Goal: Transaction & Acquisition: Purchase product/service

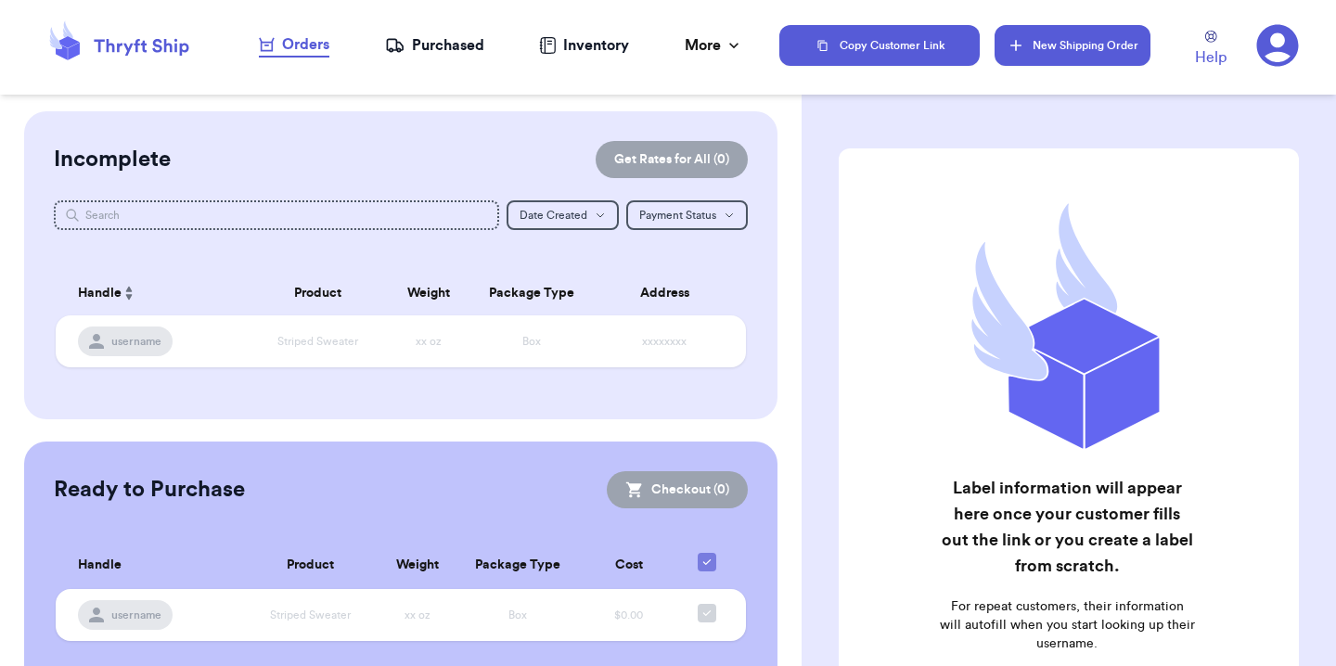
click at [1054, 51] on button "New Shipping Order" at bounding box center [1073, 45] width 156 height 41
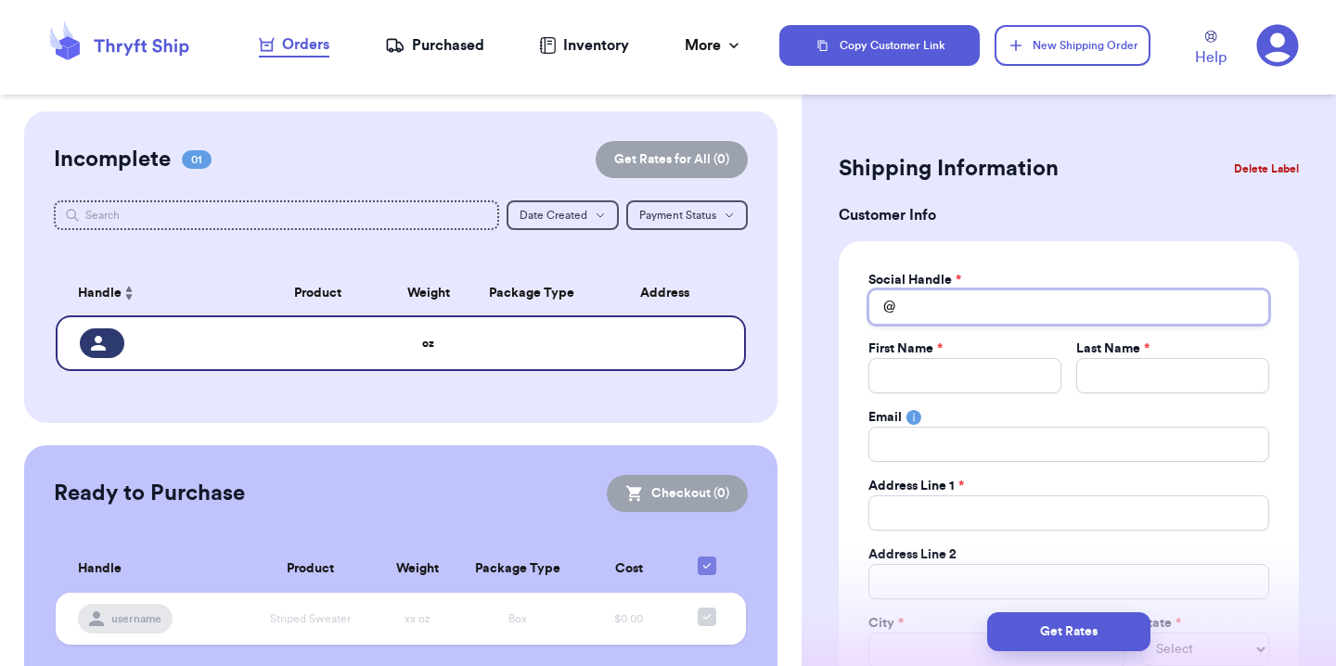
click at [1043, 310] on input "Total Amount Paid" at bounding box center [1068, 306] width 401 height 35
type input "m"
type input "me"
type input "[PERSON_NAME]"
type input "mela"
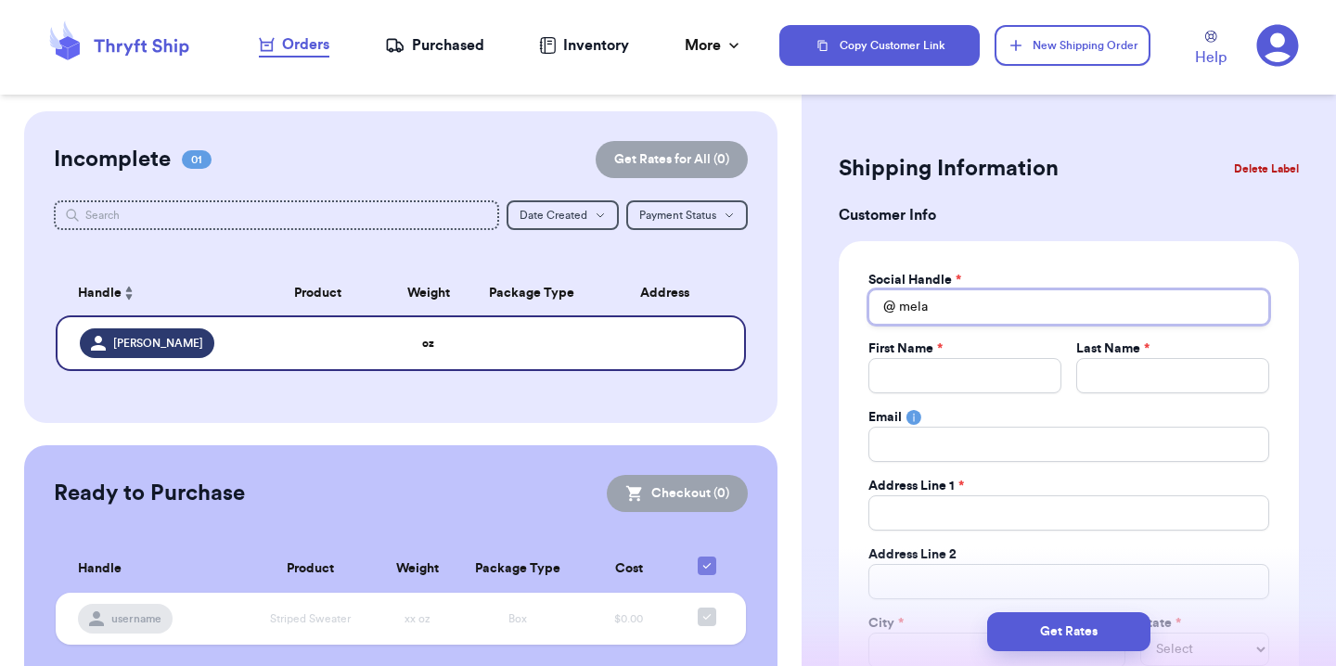
type input "melan"
type input "[PERSON_NAME]"
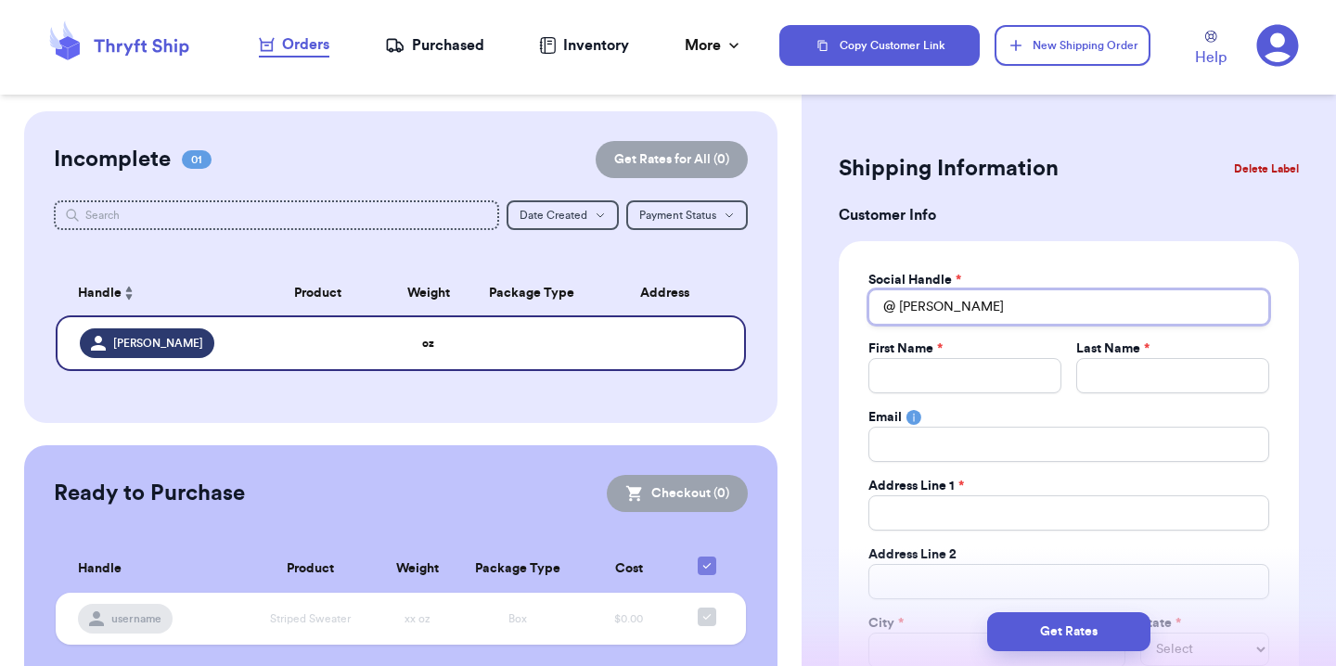
type input "[PERSON_NAME]"
type input "melaney_orr"
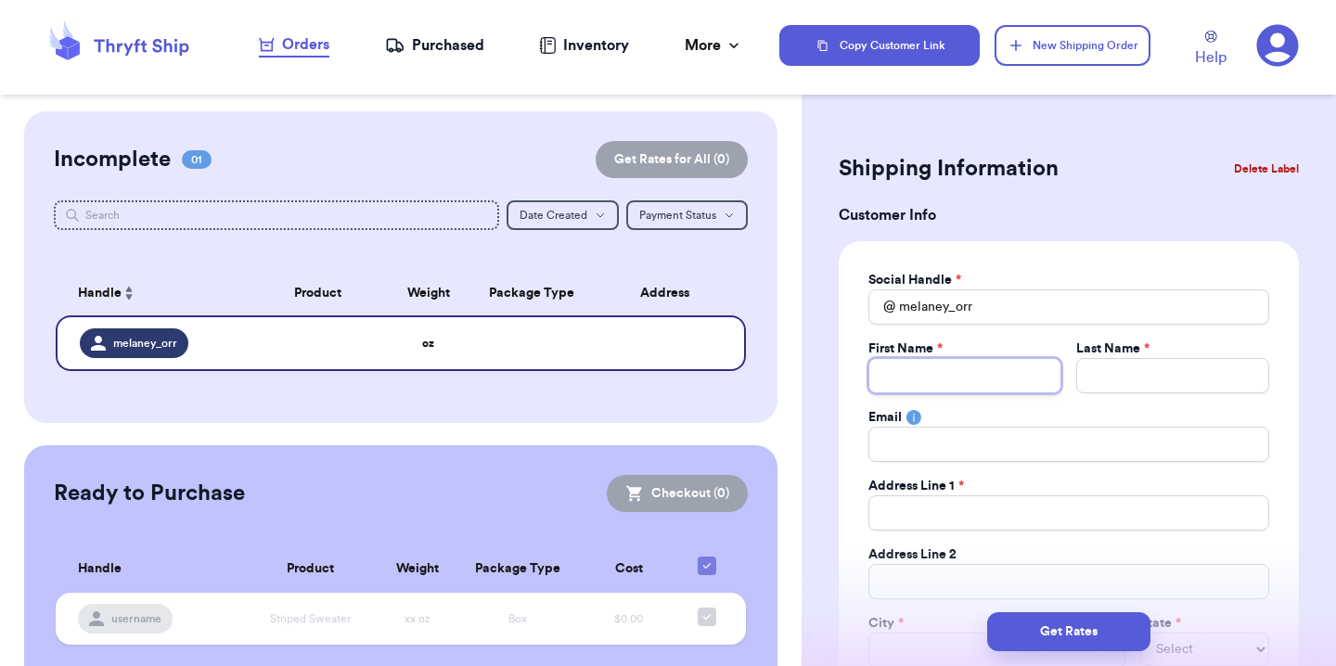
click at [939, 376] on input "Total Amount Paid" at bounding box center [964, 375] width 193 height 35
click at [932, 369] on input "Total Amount Paid" at bounding box center [964, 375] width 193 height 35
type input "M"
type input "Me"
type input "[PERSON_NAME]"
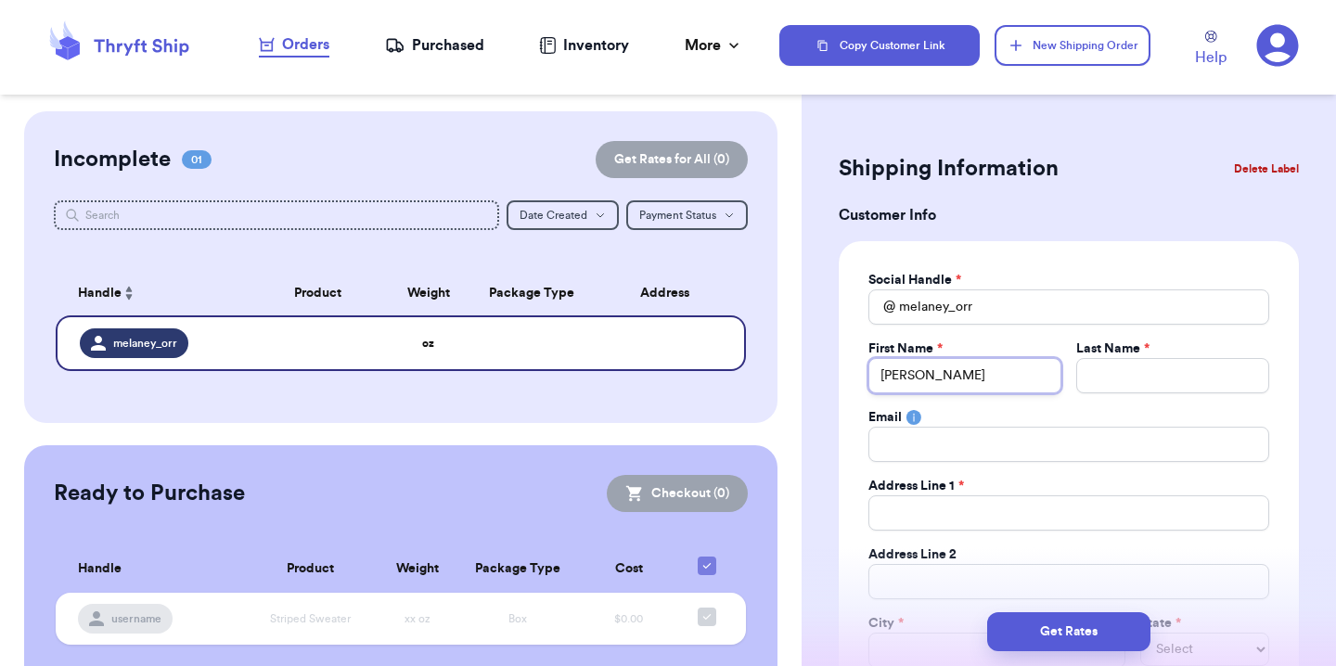
type input "Mela"
type input "Melan"
type input "[PERSON_NAME]"
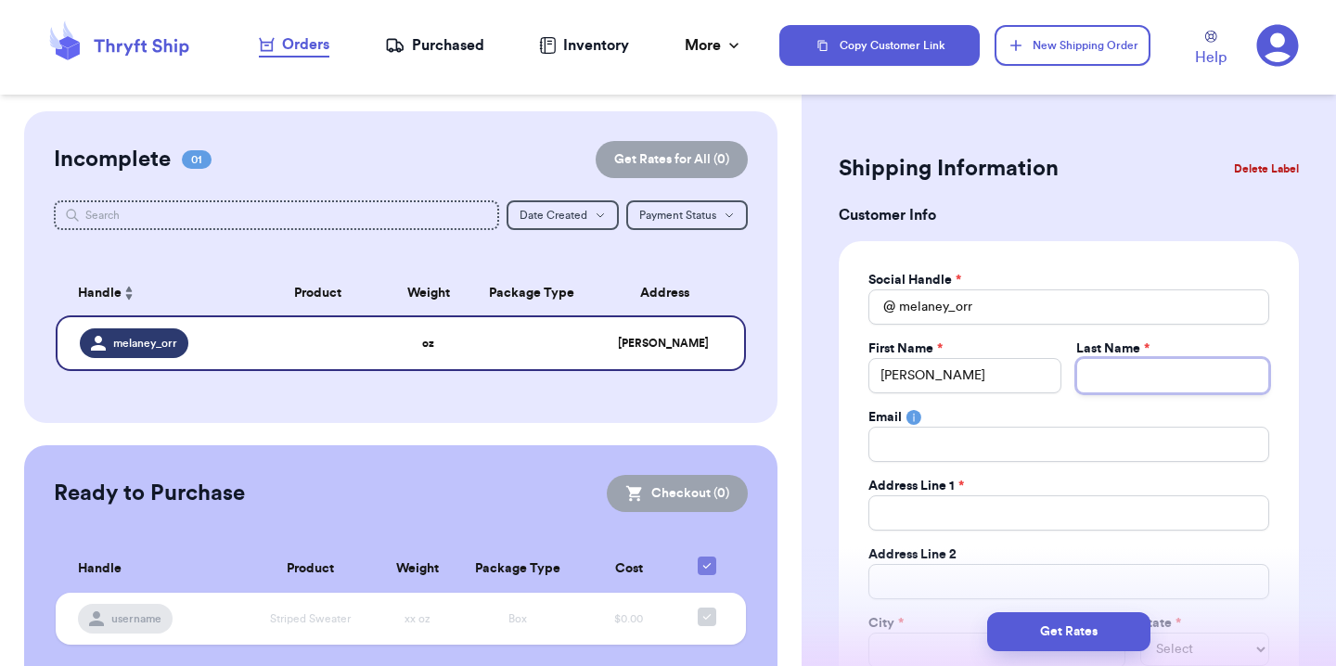
type input "O"
type input "Or"
type input "[PERSON_NAME]"
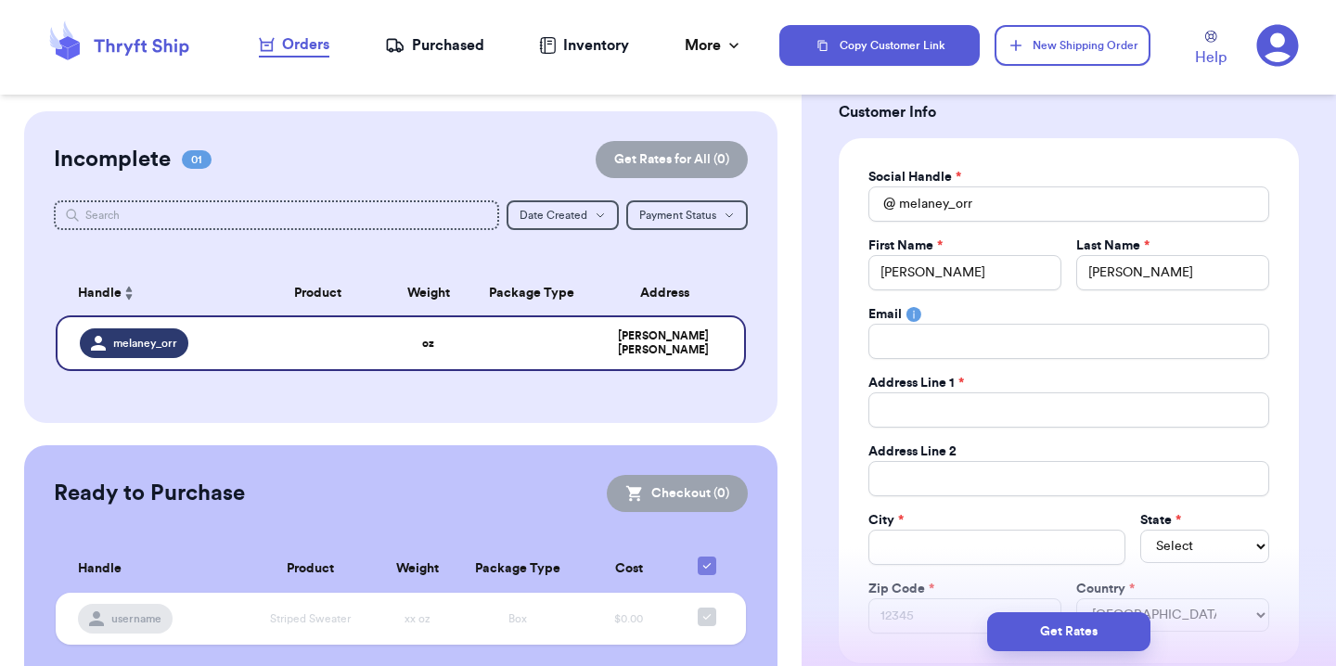
scroll to position [105, 0]
click at [904, 405] on input "Total Amount Paid" at bounding box center [1068, 408] width 401 height 35
type input "4"
type input "41"
type input "414"
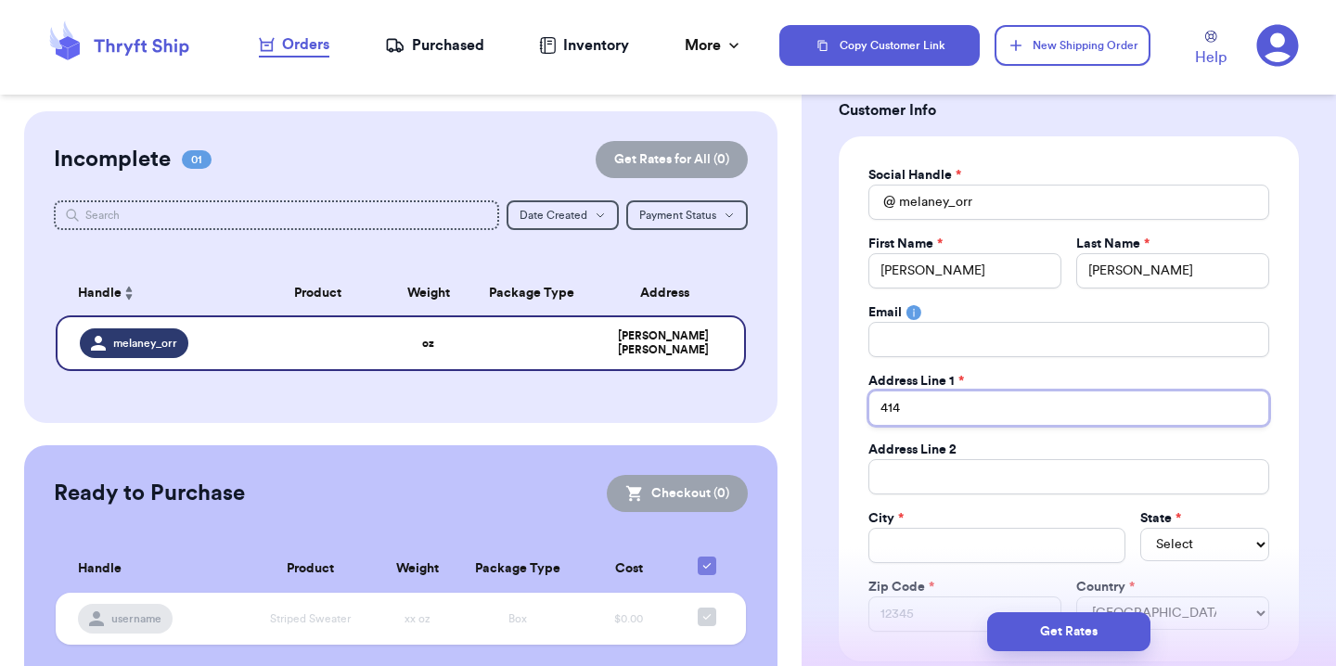
type input "4141"
type input "41410"
type input "41410 S"
type input "41410 St"
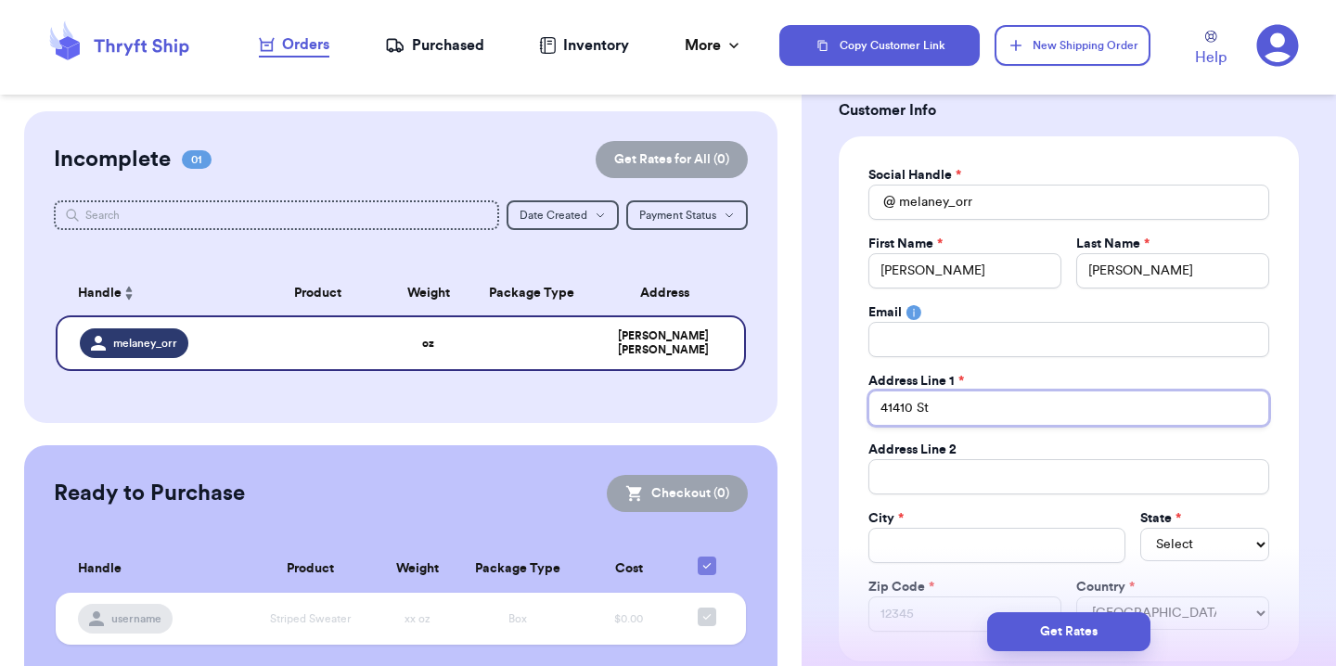
type input "41410 Sta"
type input "41410 Stay"
type input "41410 Stayt"
type input "41410 Stayto"
type input "41410 [GEOGRAPHIC_DATA]"
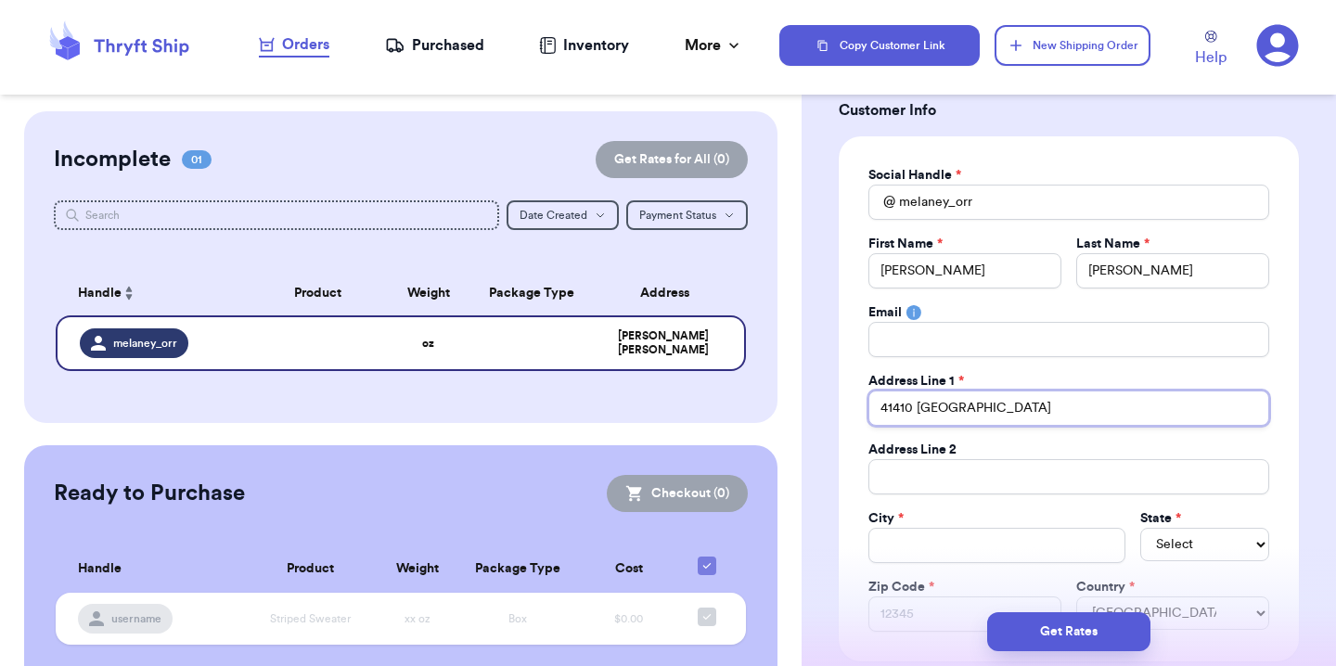
type input "41410 Staytons"
type input "41410 Staytonsc"
type input "41410 Staytonsci"
type input "41410 Staytonscio"
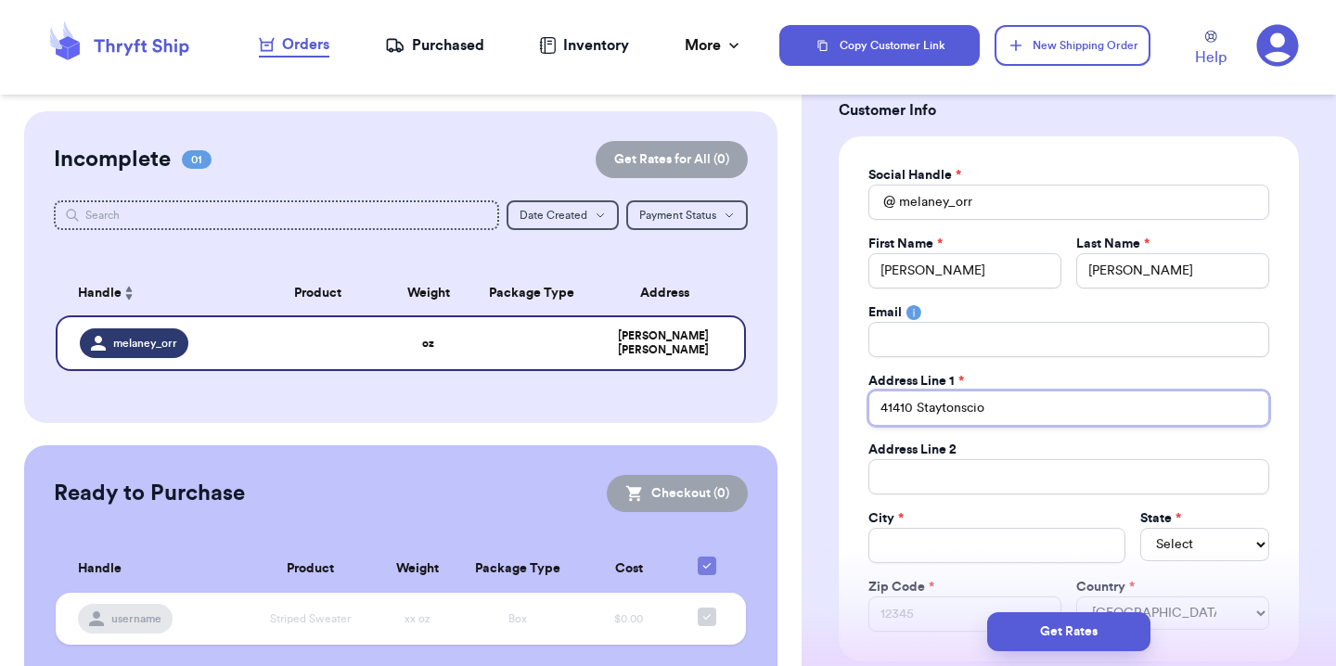
type input "41410 Staytonscio R"
type input "41410 Staytonscio Ro"
type input "41410 Staytonscio Roa"
type input "[STREET_ADDRESS]"
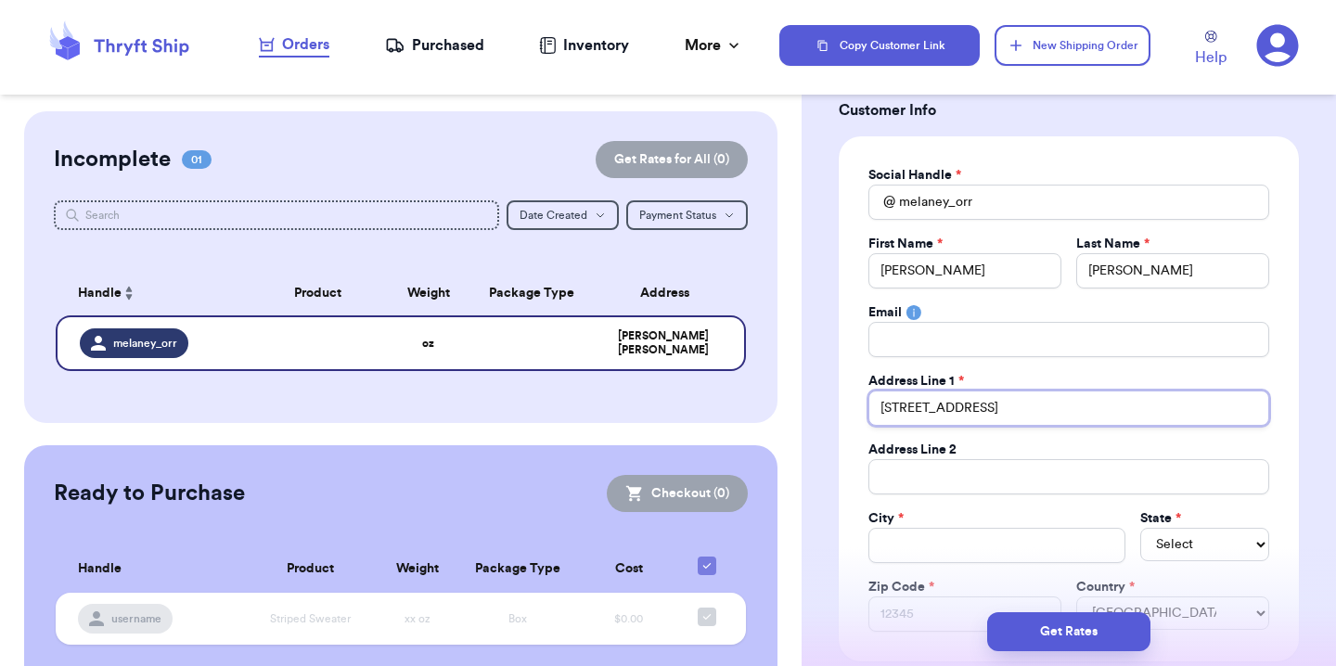
type input "[STREET_ADDRESS]"
click at [947, 542] on input "Total Amount Paid" at bounding box center [996, 545] width 257 height 35
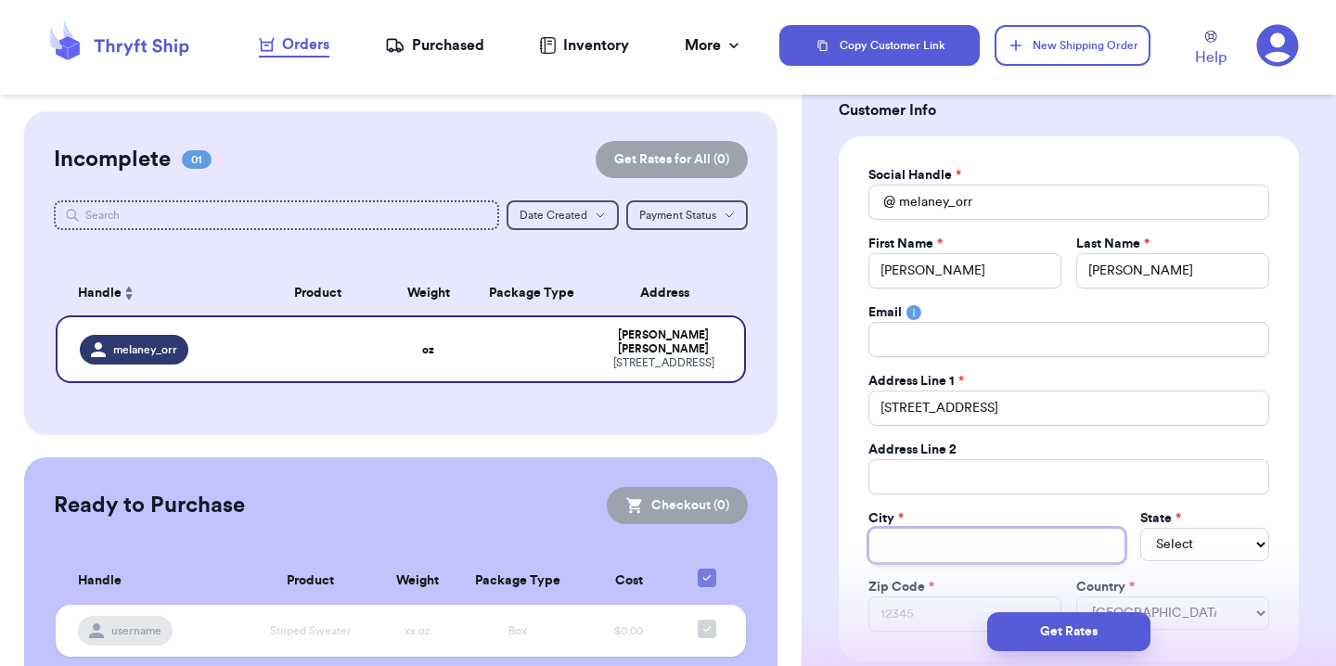
type input "S"
type input "St"
type input "Sta"
type input "Stat"
type input "Sta"
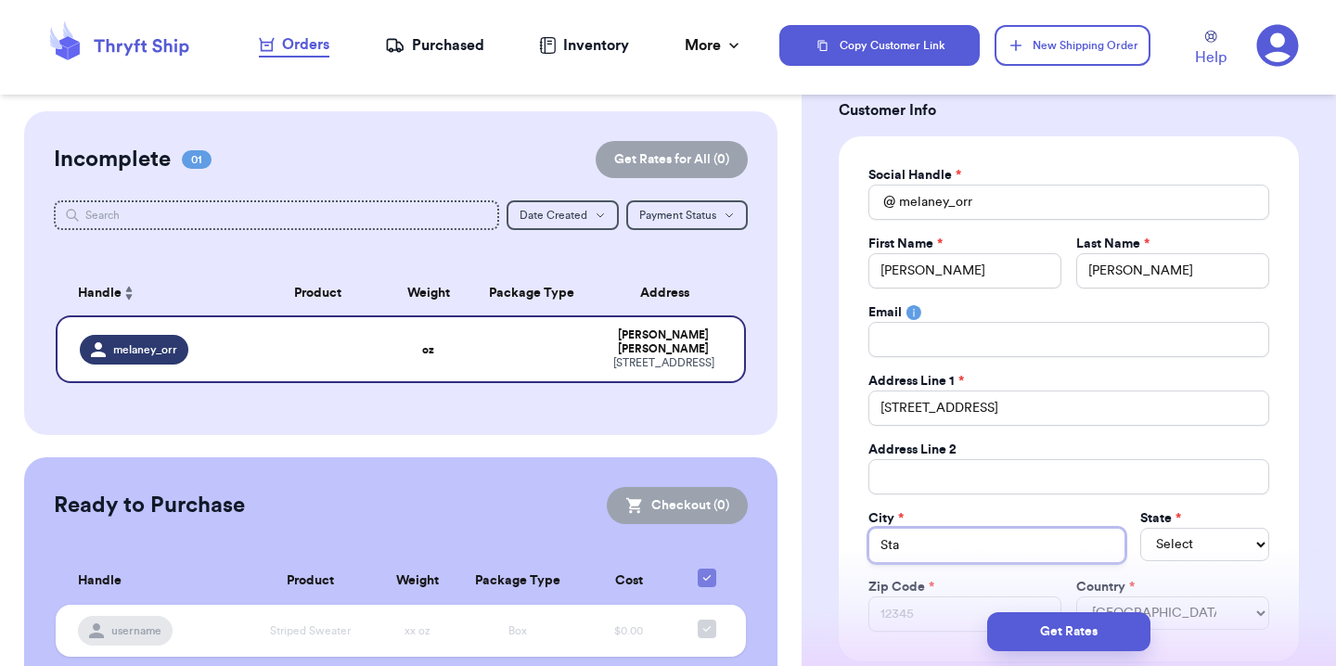
type input "Stay"
type input "Stayt"
type input "Stayto"
type input "[PERSON_NAME]"
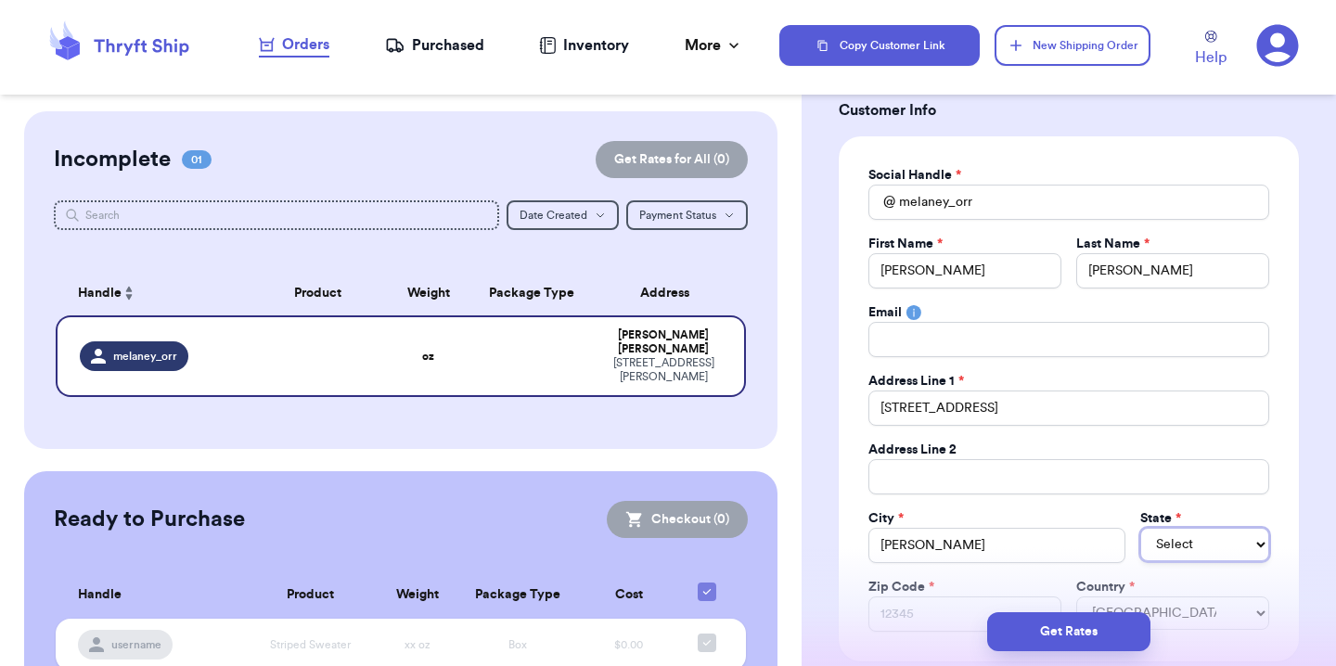
select select "OH"
select select "OR"
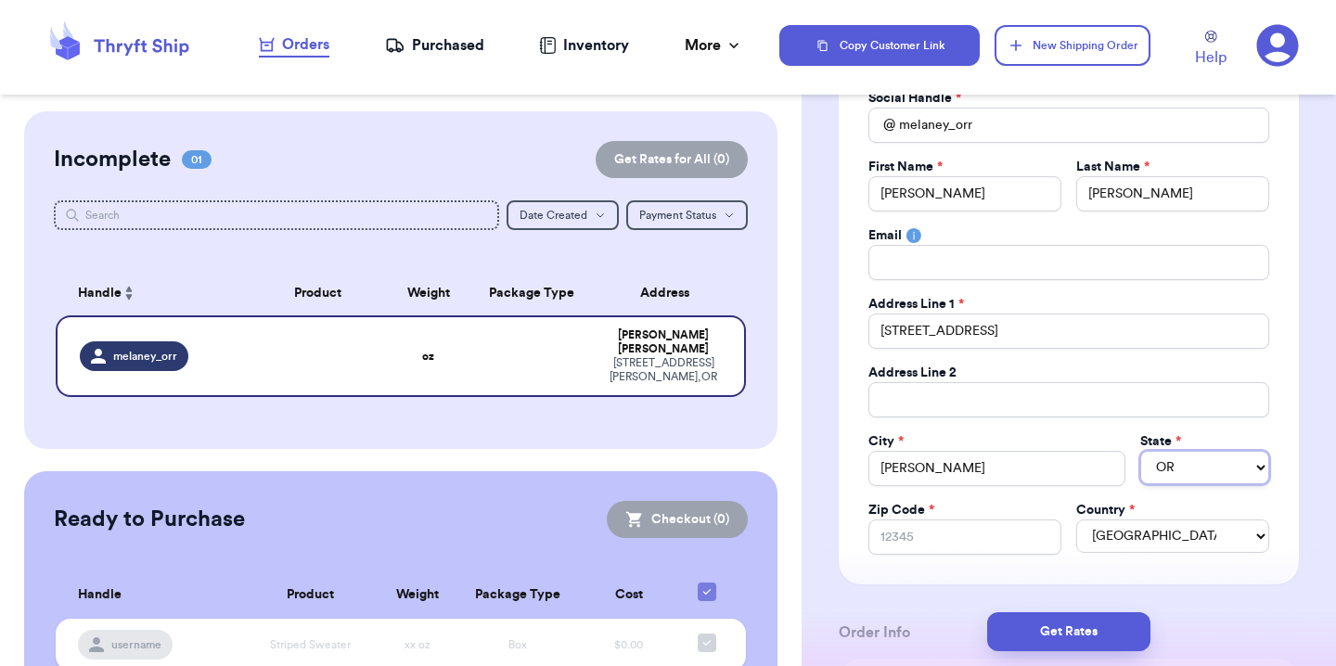
scroll to position [183, 0]
click at [879, 546] on input "Zip Code *" at bounding box center [964, 536] width 193 height 35
type input "9"
type input "97"
type input "973"
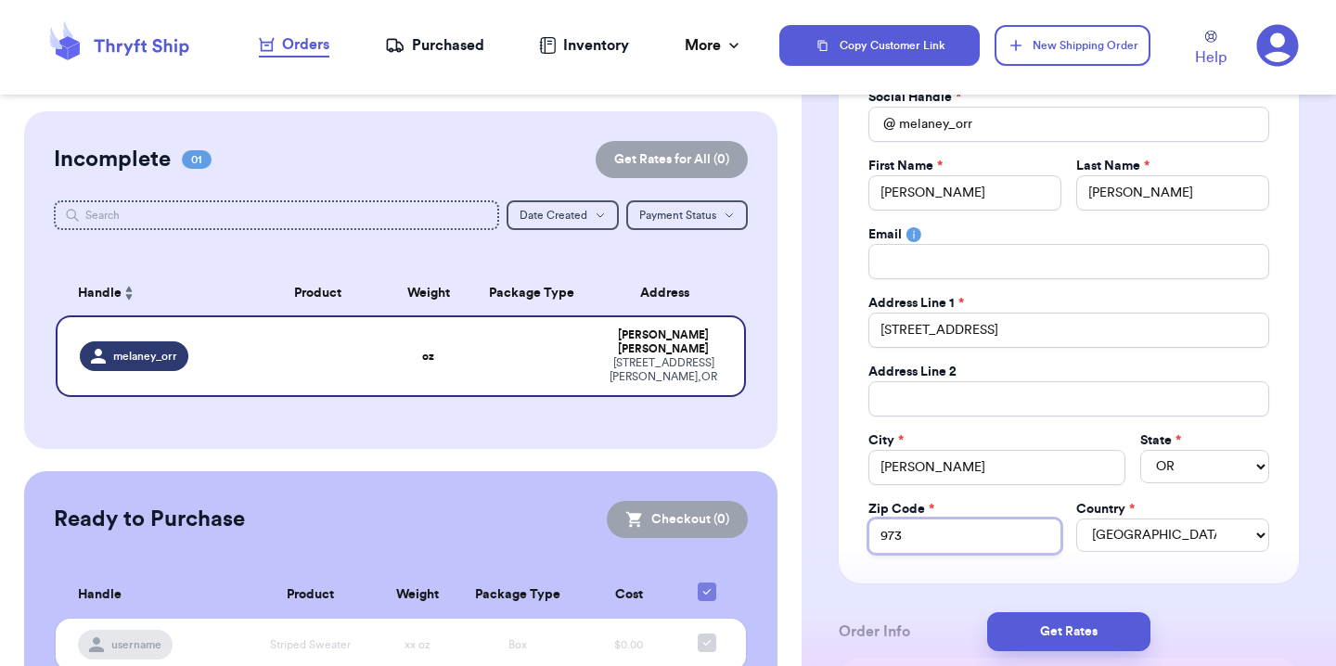
type input "9738"
type input "97383"
click at [1025, 500] on div "Social Handle * @ melaney_orr First Name * [PERSON_NAME] Last Name * [PERSON_NA…" at bounding box center [1068, 321] width 401 height 466
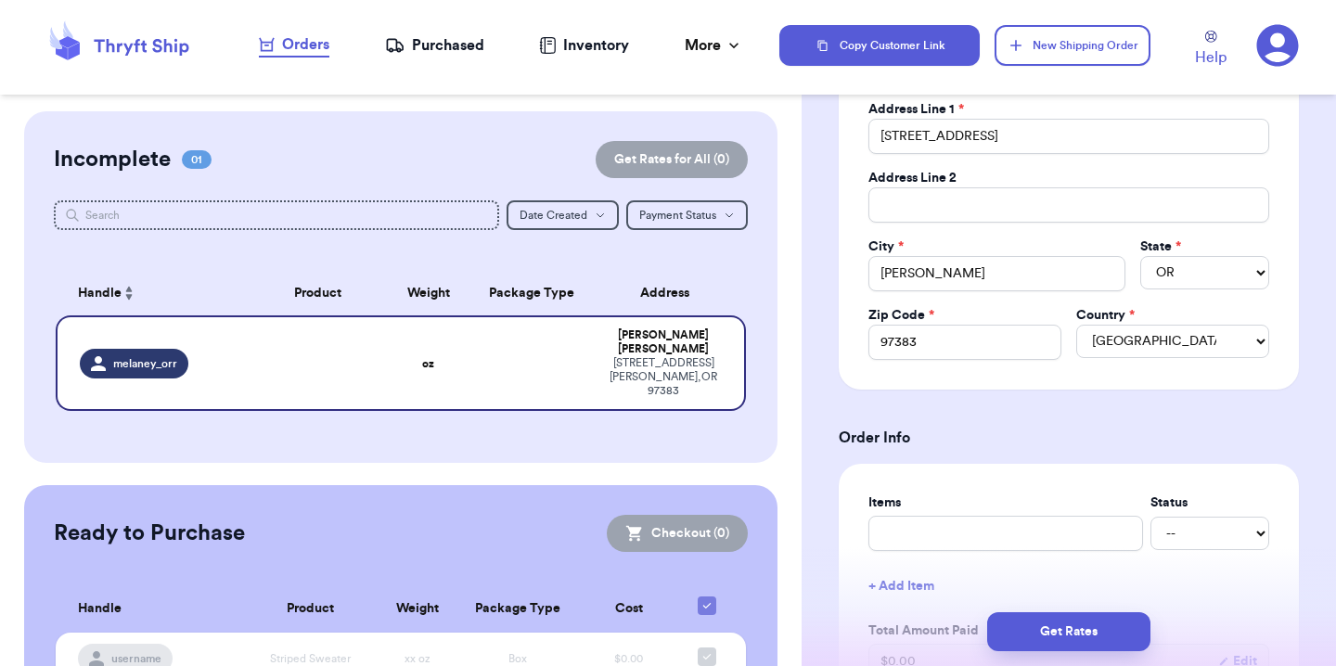
scroll to position [414, 0]
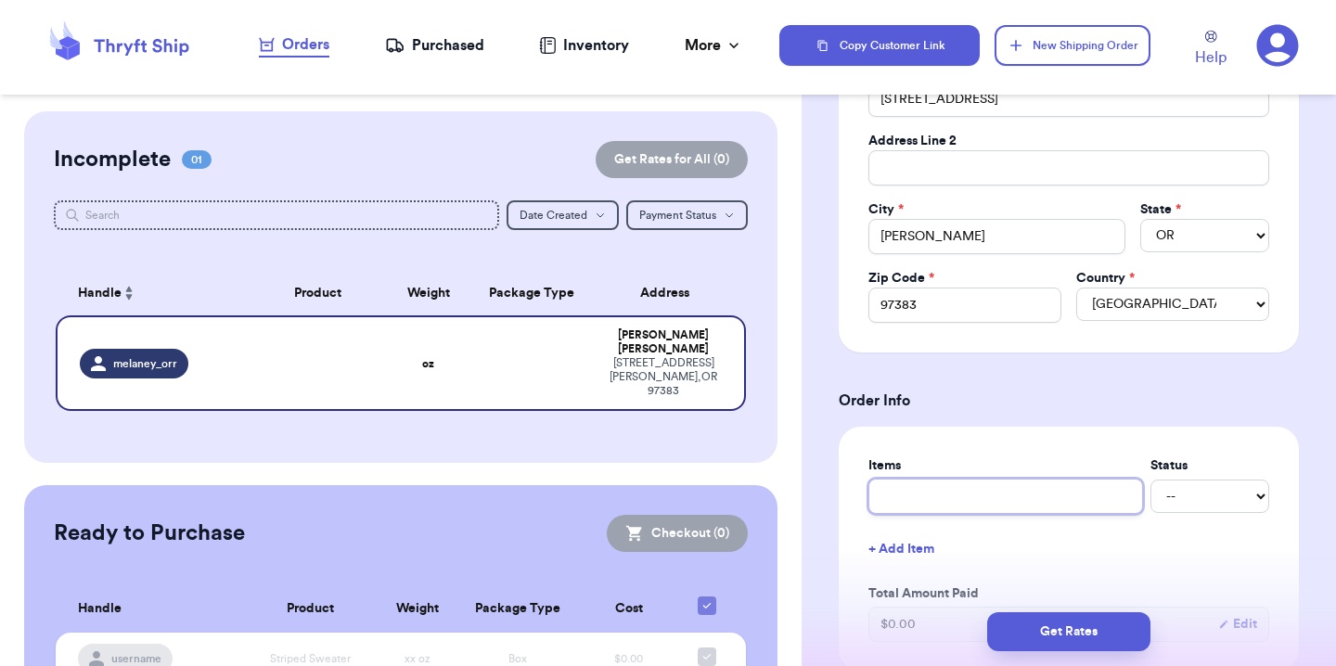
click at [919, 496] on input "text" at bounding box center [1005, 496] width 275 height 35
type input "M"
type input "Mc"
type input "M"
type input "Ma"
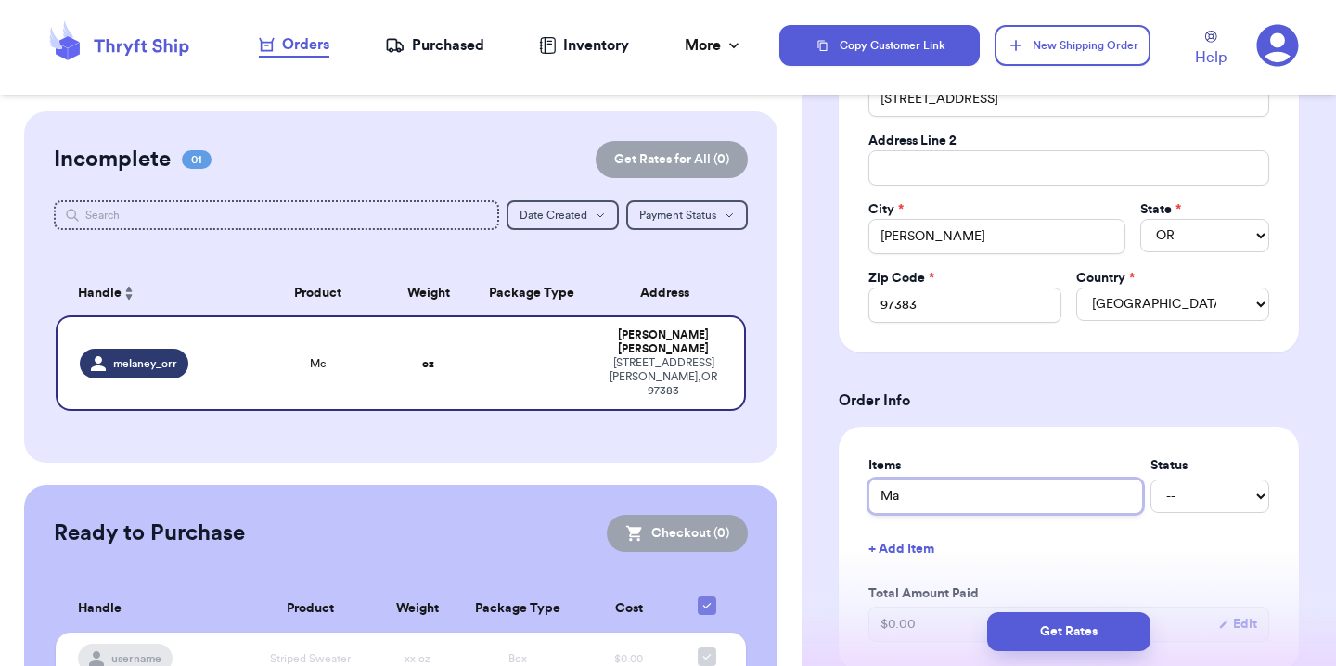
type input "Mac"
type input "Macr"
type input "Macra"
type input "Macram"
type input "Macrame"
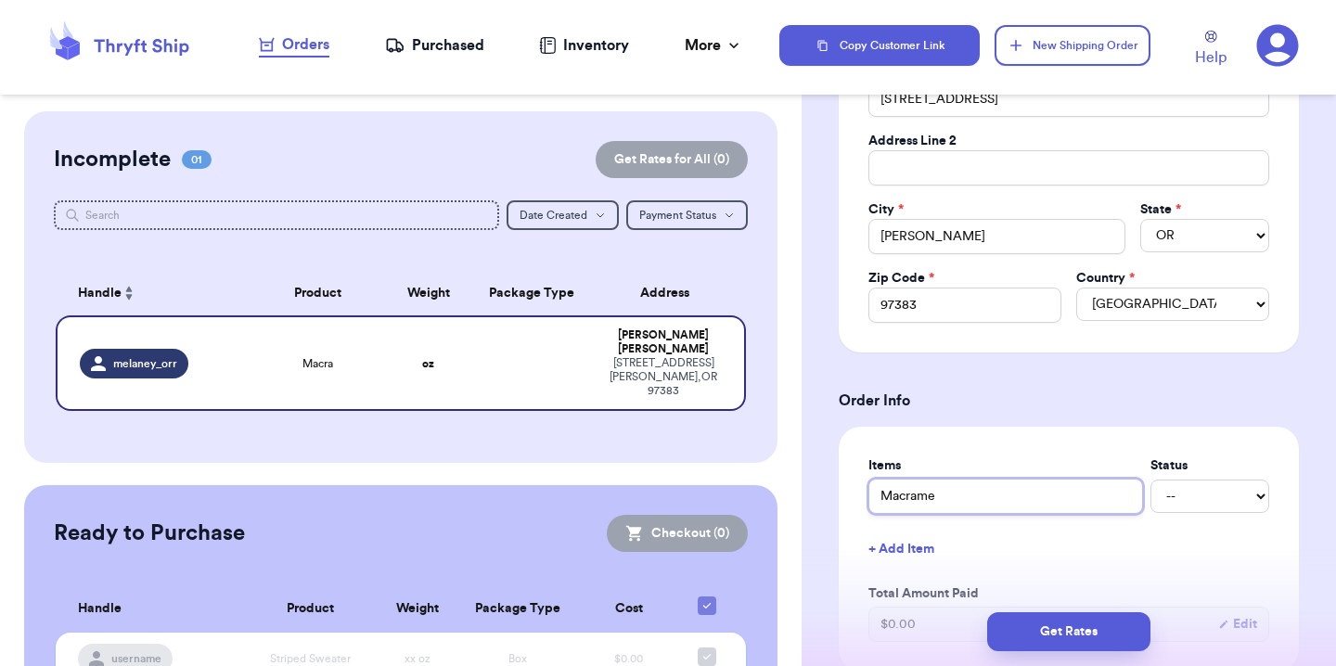
type input "Macrame"
type input "Macrame c"
type input "Macrame co"
type input "Macrame coi"
type input "Macrame coir"
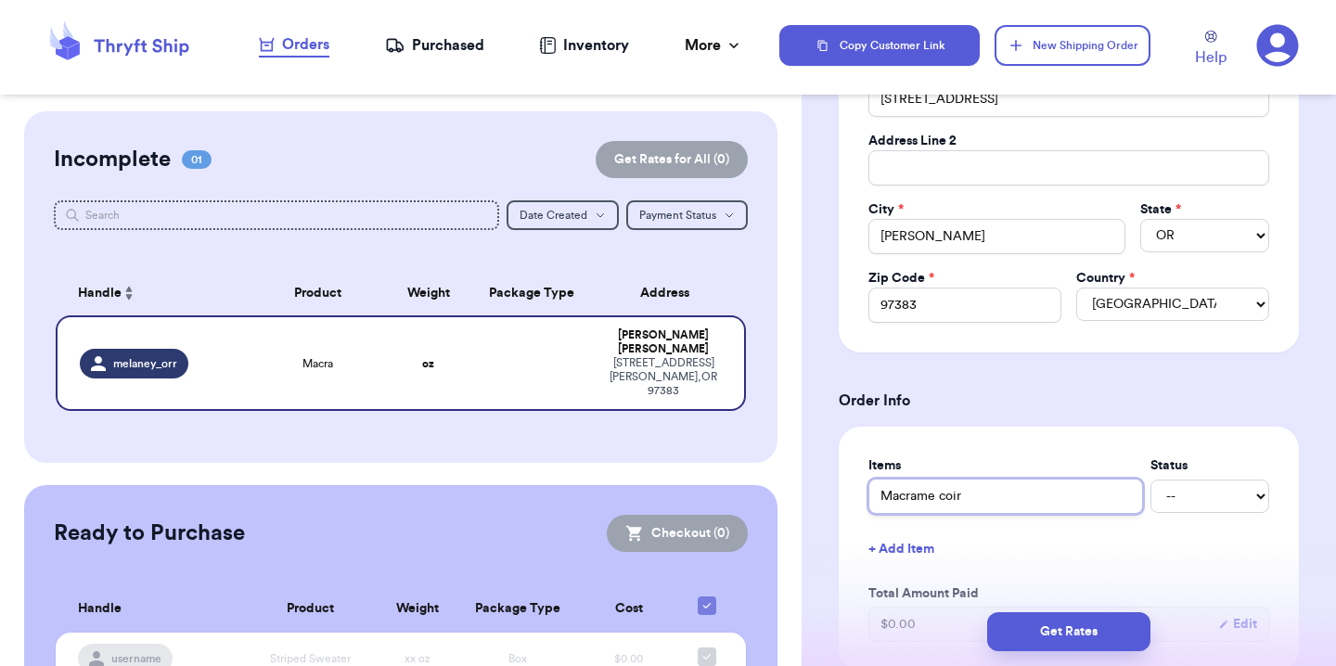
type input "Macrame coi"
type input "Macrame co"
type input "Macrame cor"
type input "Macrame cord"
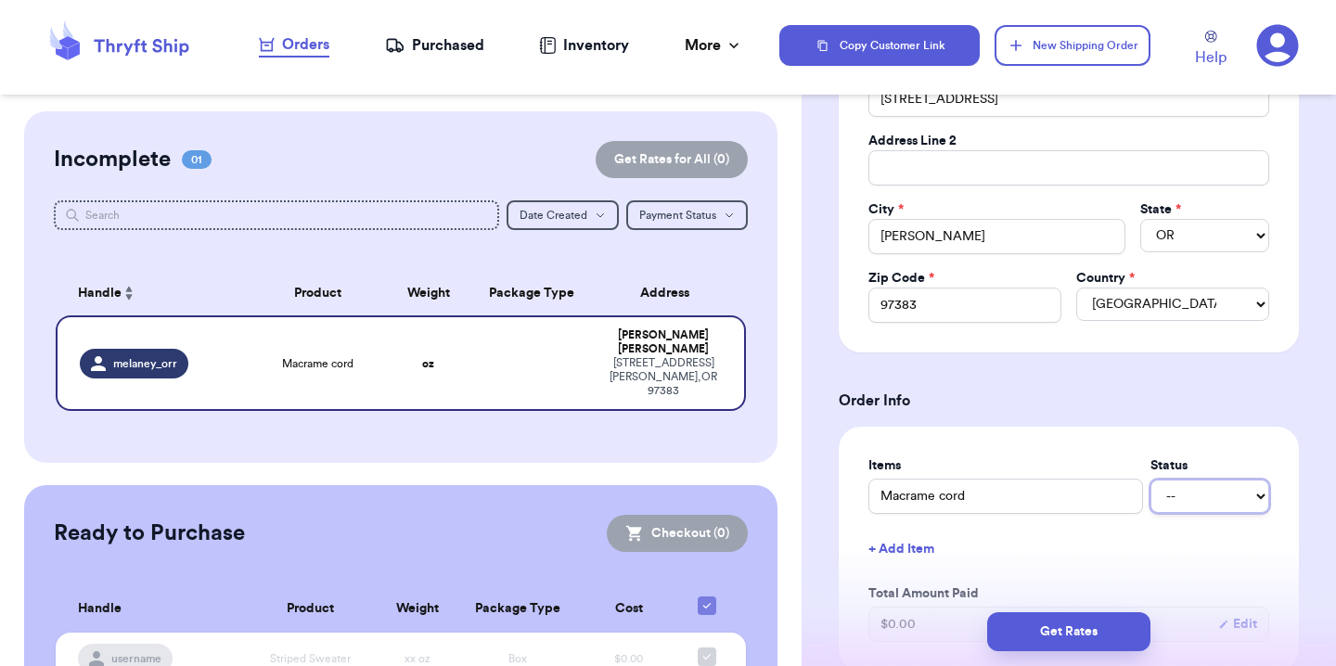
click at [1239, 490] on select "-- Paid Owes" at bounding box center [1209, 496] width 119 height 33
click at [1205, 517] on div "Items Status Macrame cord -- Paid Owes + Add Item Total Amount Paid $ 0.00 Edit" at bounding box center [1068, 549] width 401 height 186
click at [1207, 502] on select "-- Paid Owes" at bounding box center [1209, 496] width 119 height 33
select select "paid"
click at [925, 543] on button "+ Add Item" at bounding box center [1069, 549] width 416 height 41
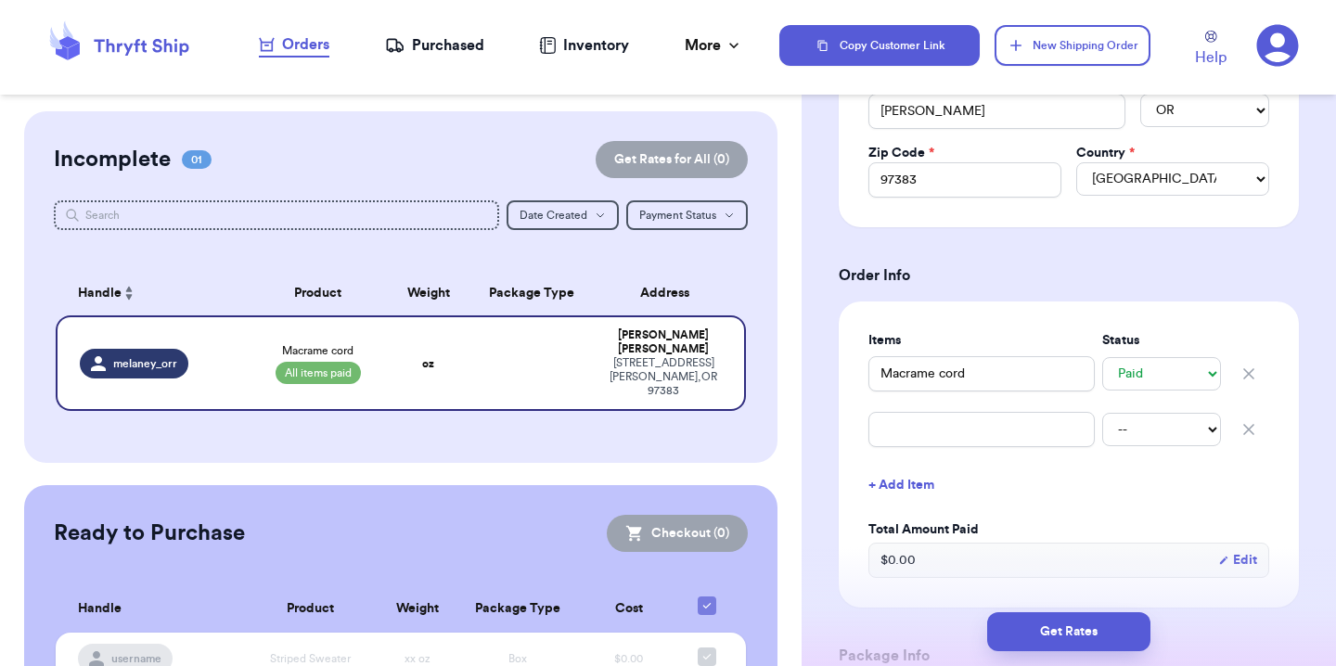
scroll to position [541, 0]
click at [945, 419] on input "text" at bounding box center [981, 427] width 226 height 35
type input "S"
type input "T"
type input "Te"
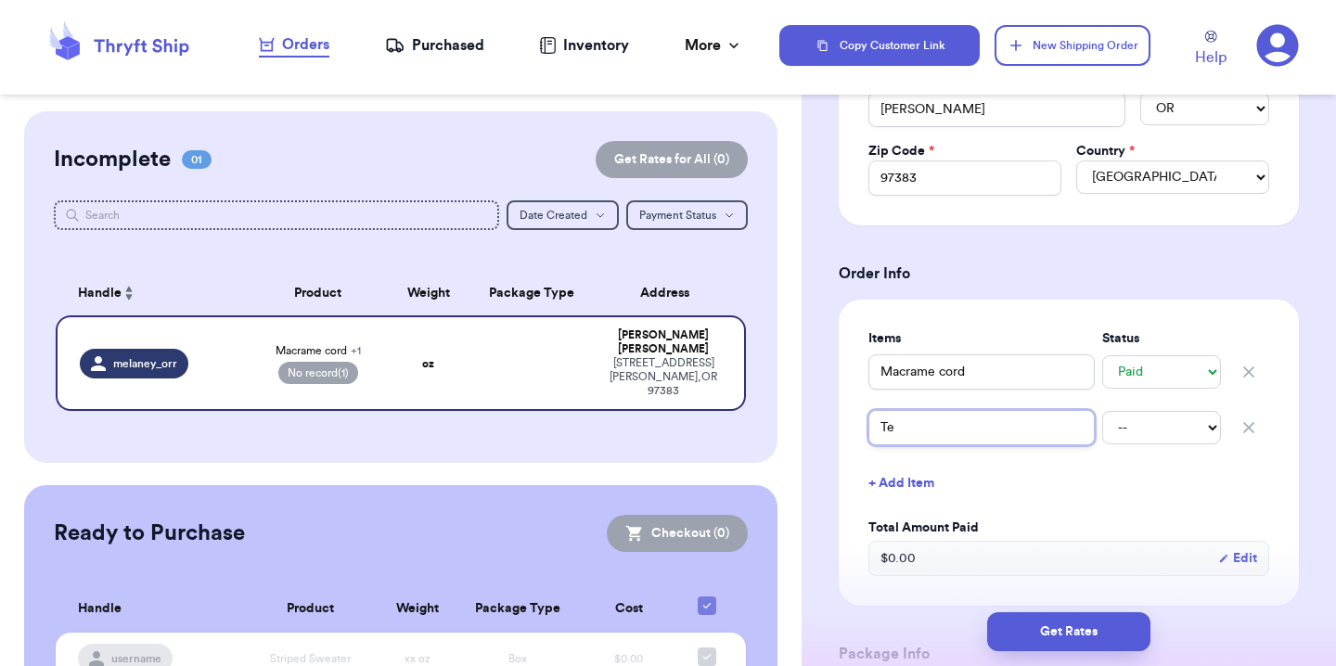
type input "Tee"
click at [1110, 422] on select "-- Paid Owes" at bounding box center [1161, 427] width 119 height 33
select select "paid"
click at [900, 478] on button "+ Add Item" at bounding box center [1069, 483] width 416 height 41
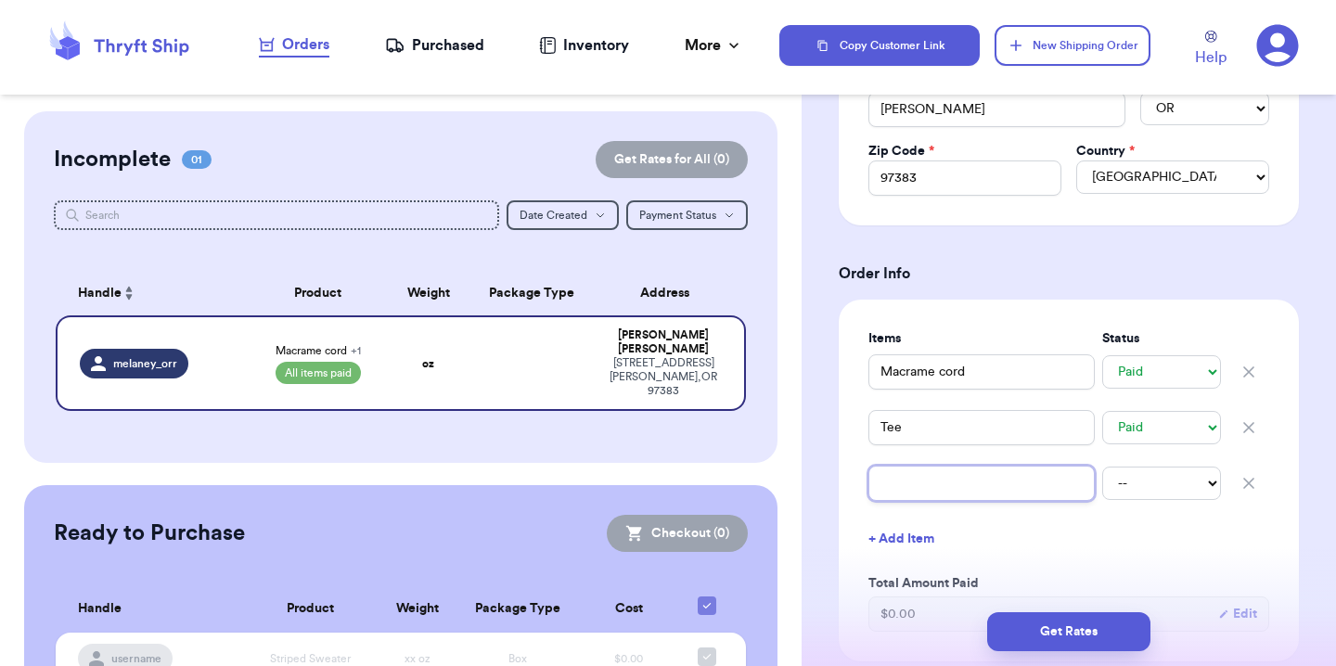
click at [907, 485] on input "text" at bounding box center [981, 483] width 226 height 35
type input "P"
type input "Ph"
type input "Pho"
type input "Phon"
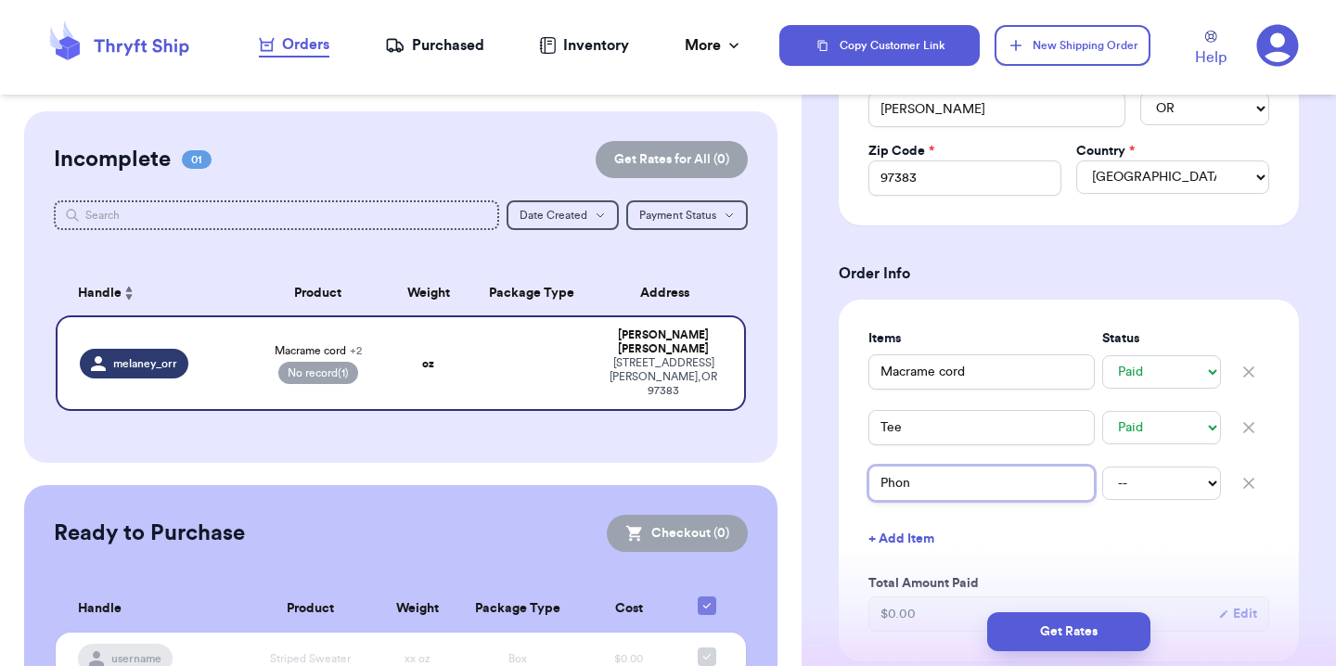
type input "Phone"
click at [1146, 503] on div "10 phone grips -- Paid Owes" at bounding box center [1068, 483] width 401 height 41
click at [1144, 493] on select "-- Paid Owes" at bounding box center [1161, 483] width 119 height 33
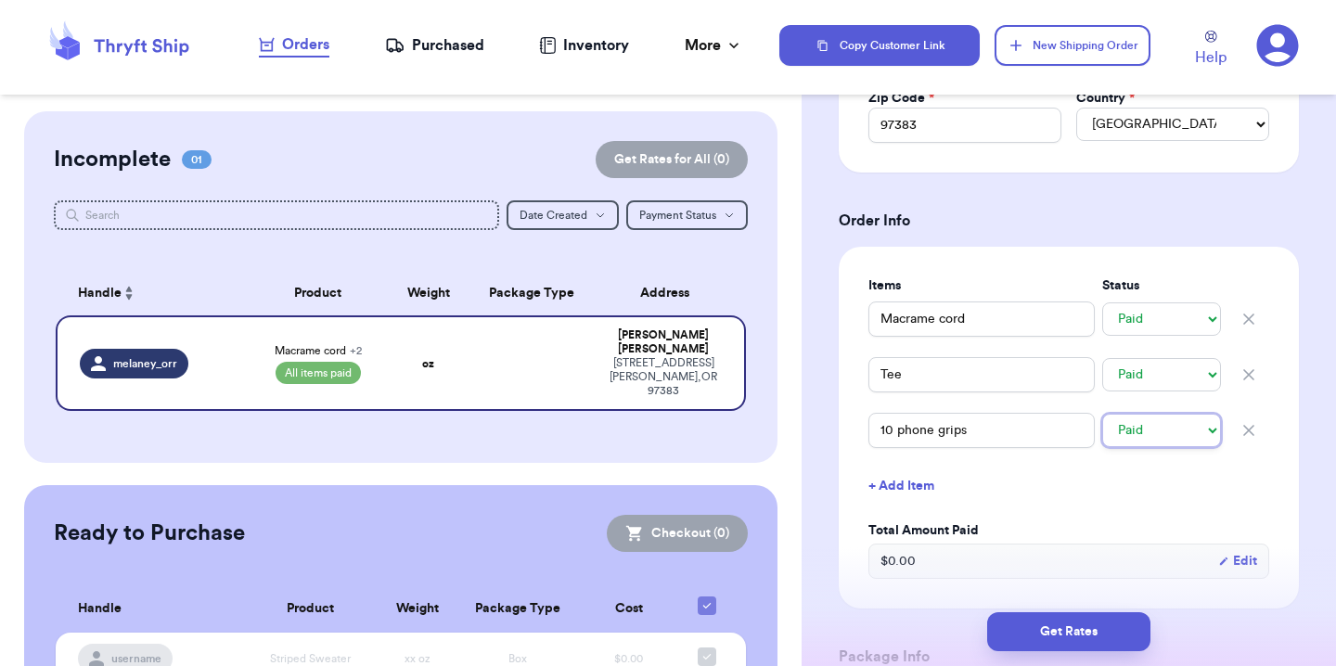
scroll to position [595, 0]
click at [1059, 507] on div "Items Status Macrame cord -- Paid Owes Tee -- Paid Owes 10 phone grips -- Paid …" at bounding box center [1068, 427] width 401 height 302
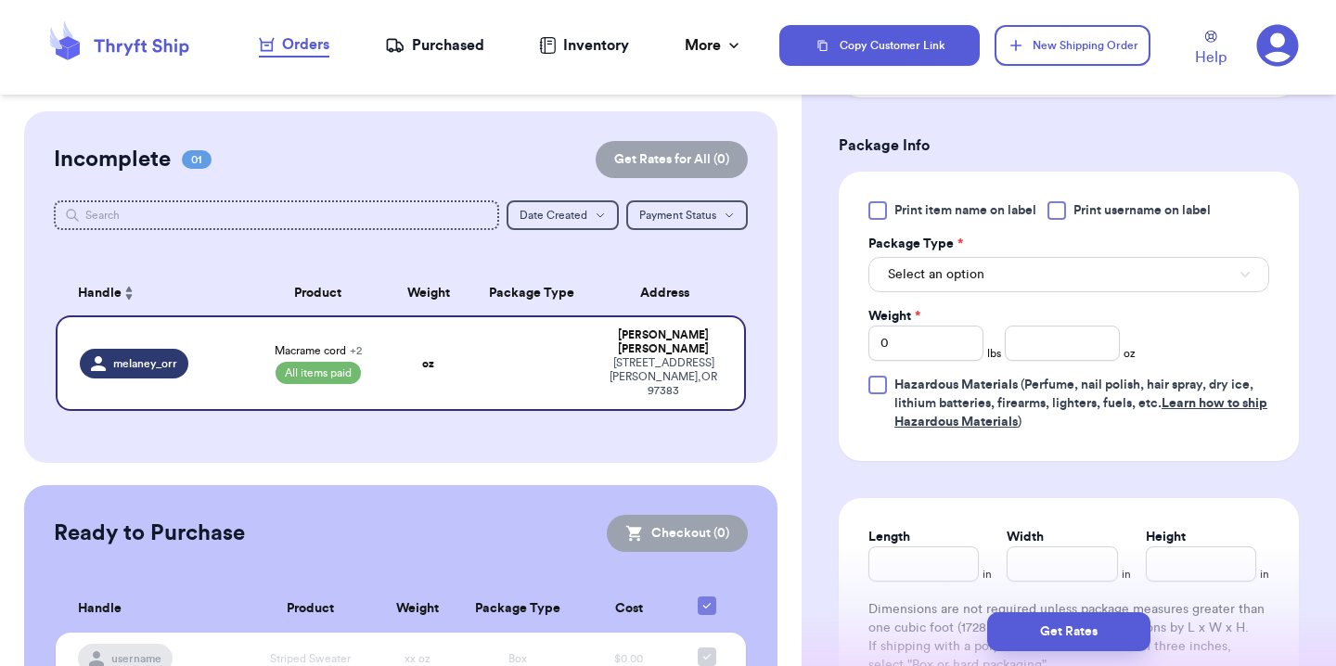
scroll to position [1109, 0]
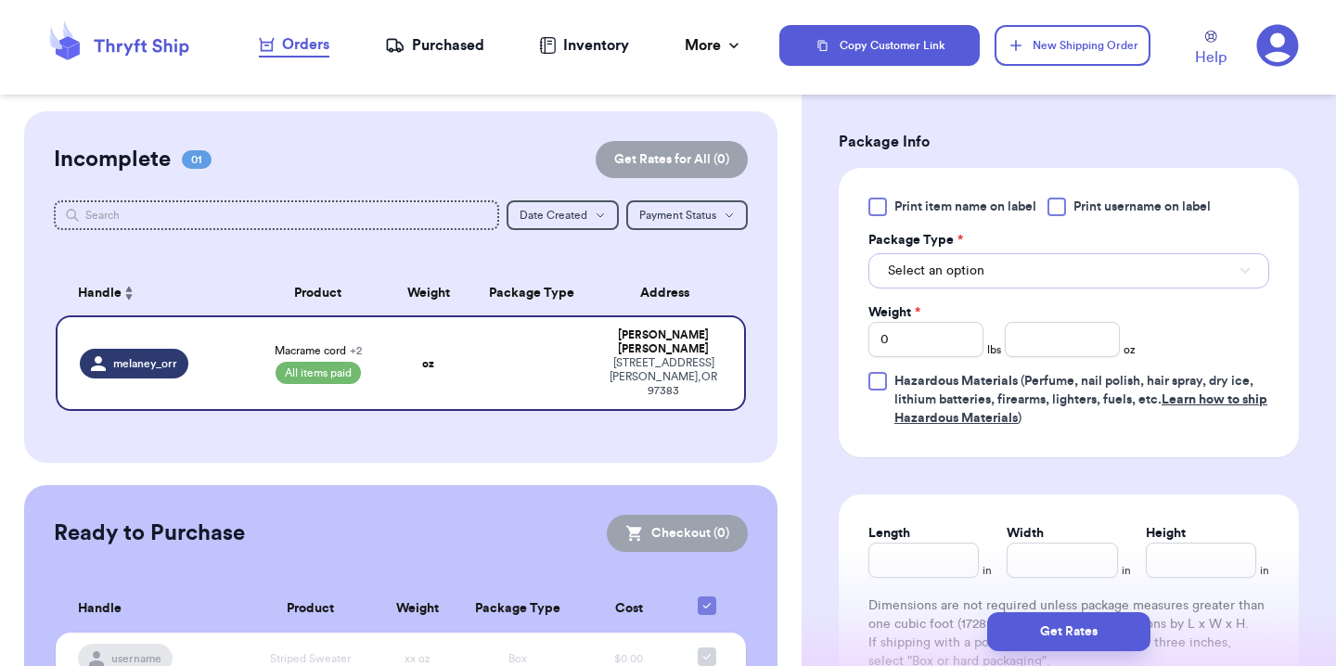
click at [953, 276] on span "Select an option" at bounding box center [936, 271] width 96 height 19
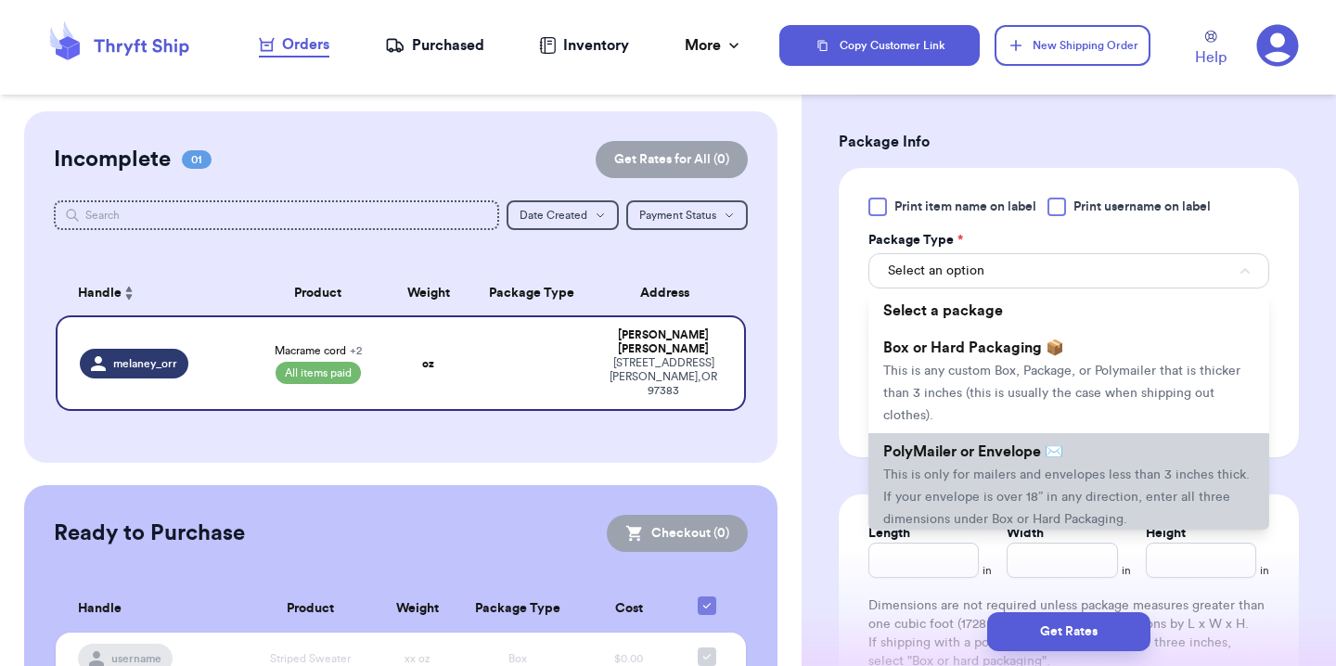
click at [954, 453] on span "PolyMailer or Envelope ✉️" at bounding box center [973, 451] width 180 height 15
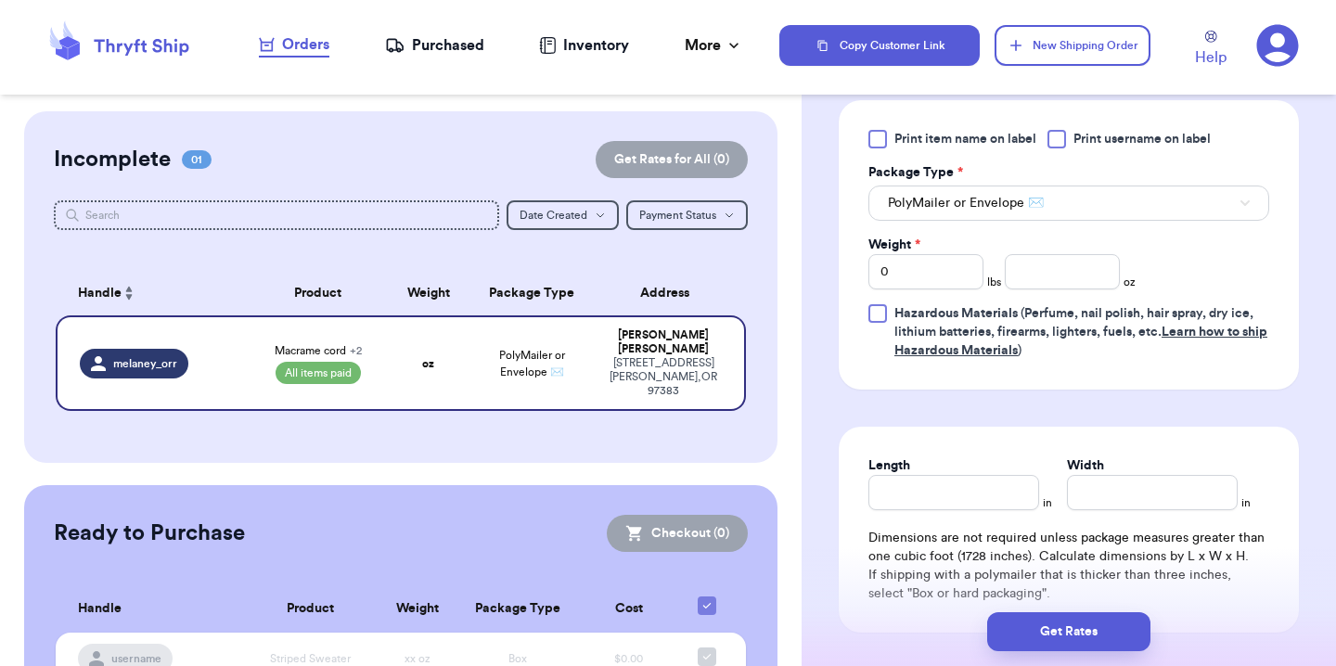
scroll to position [1178, 0]
click at [930, 276] on input "0" at bounding box center [925, 269] width 115 height 35
click at [951, 487] on input "Length" at bounding box center [953, 490] width 171 height 35
click at [1046, 621] on button "Get Rates" at bounding box center [1068, 631] width 163 height 39
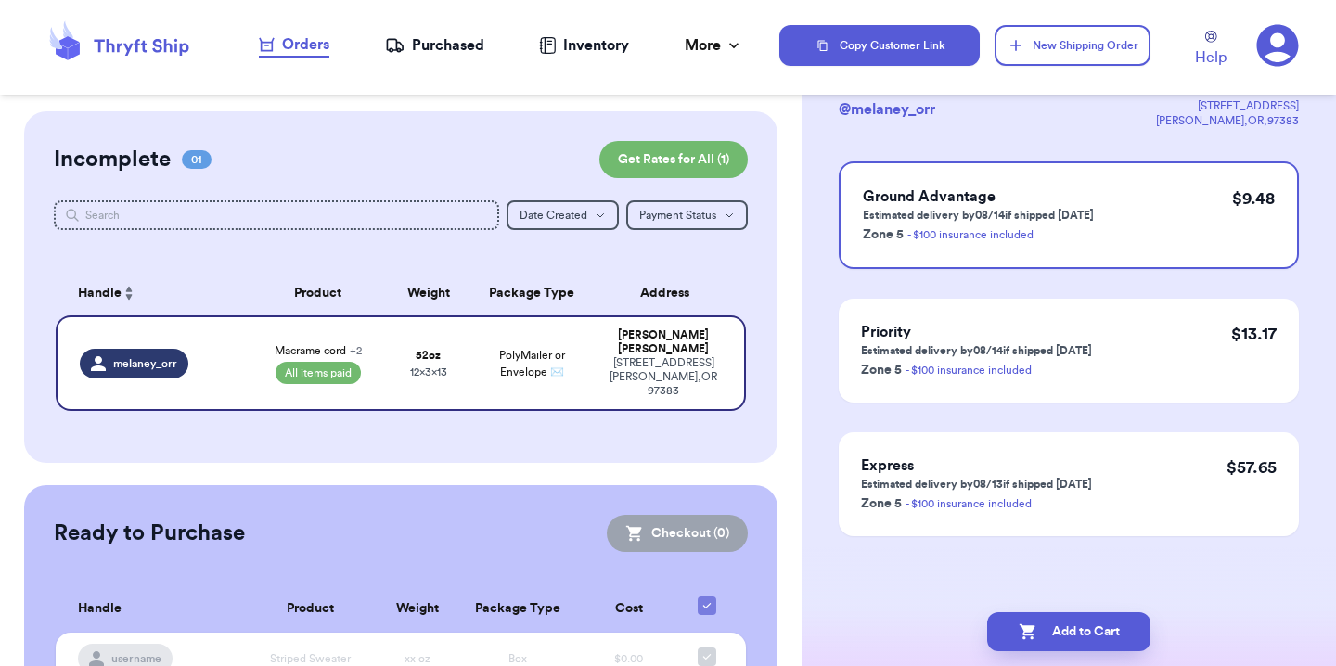
scroll to position [0, 0]
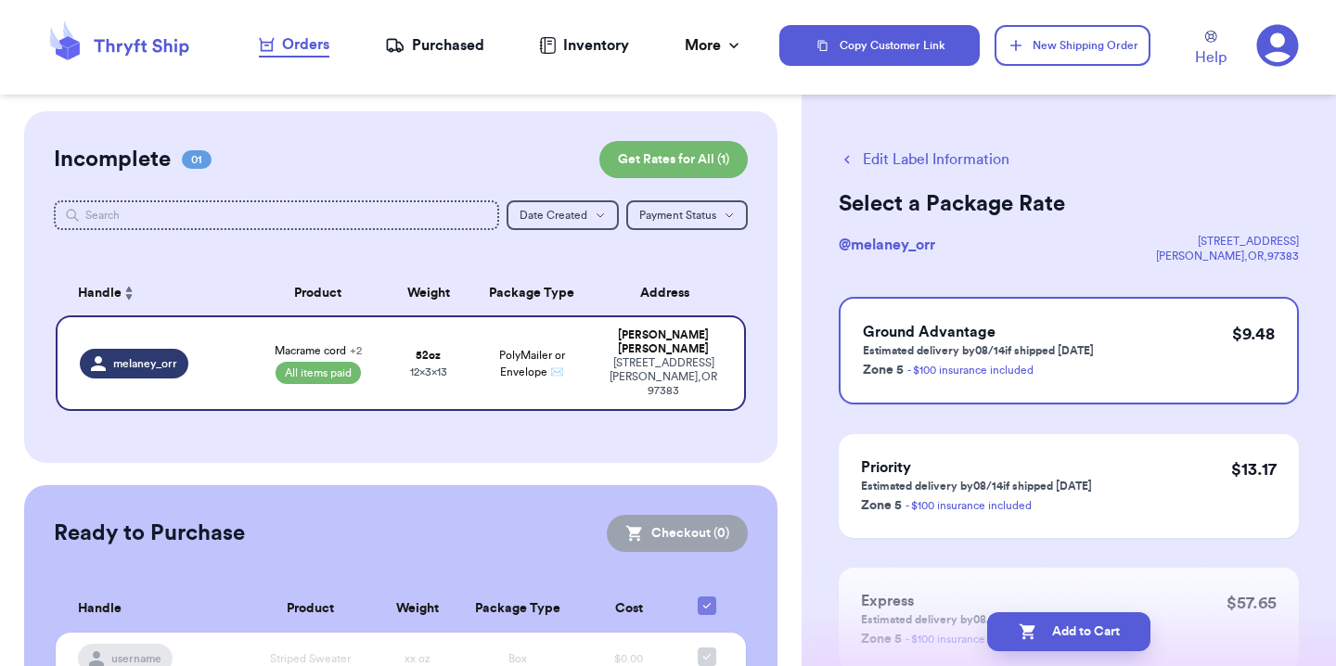
click at [1046, 621] on button "Add to Cart" at bounding box center [1068, 631] width 163 height 39
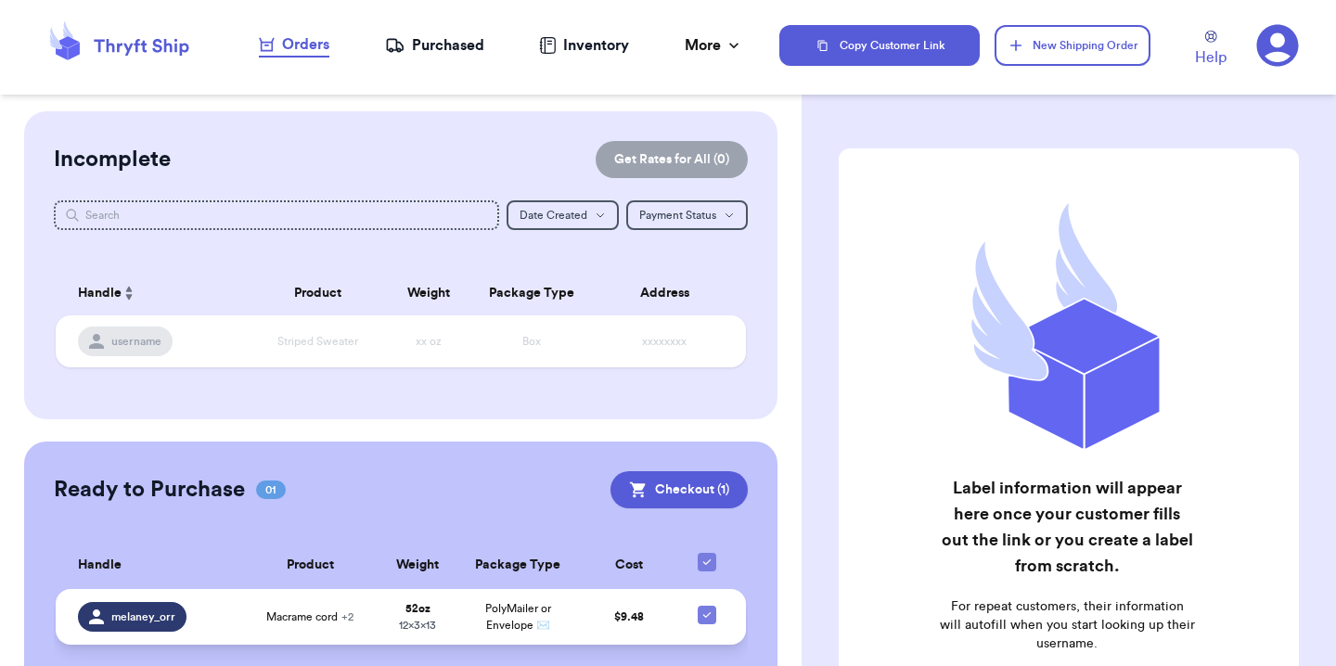
click at [233, 622] on td "melaney_orr" at bounding box center [149, 617] width 187 height 56
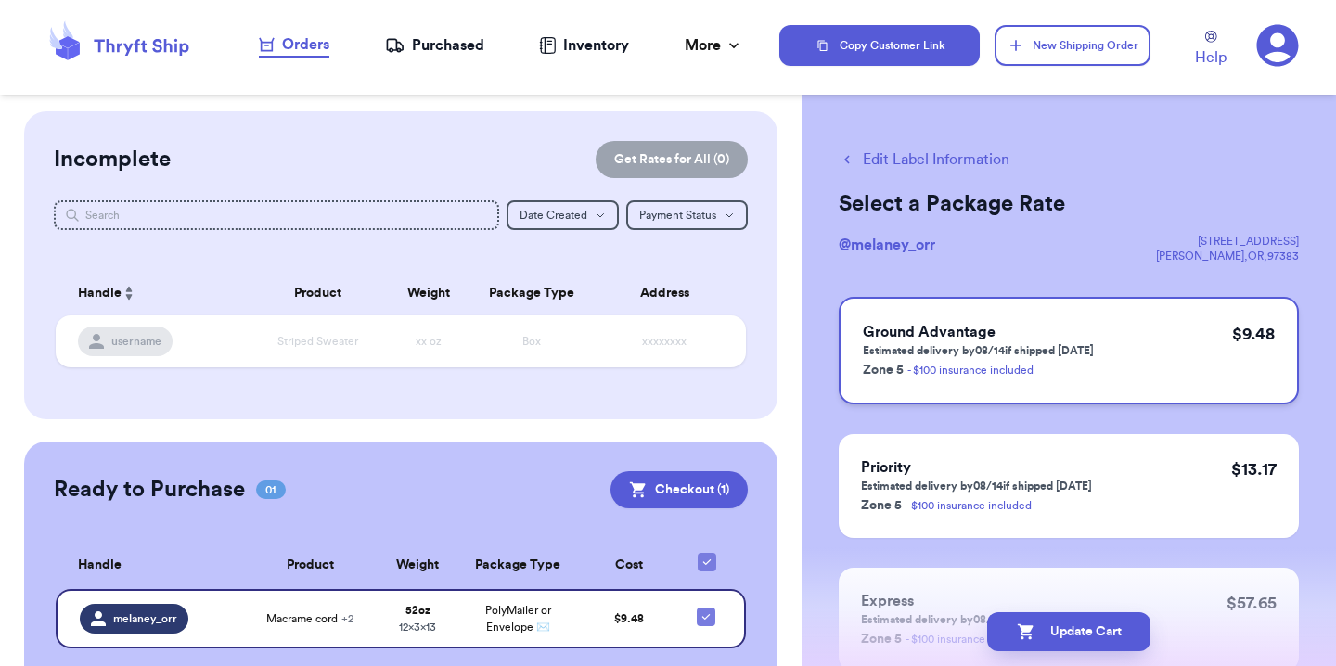
scroll to position [35, 0]
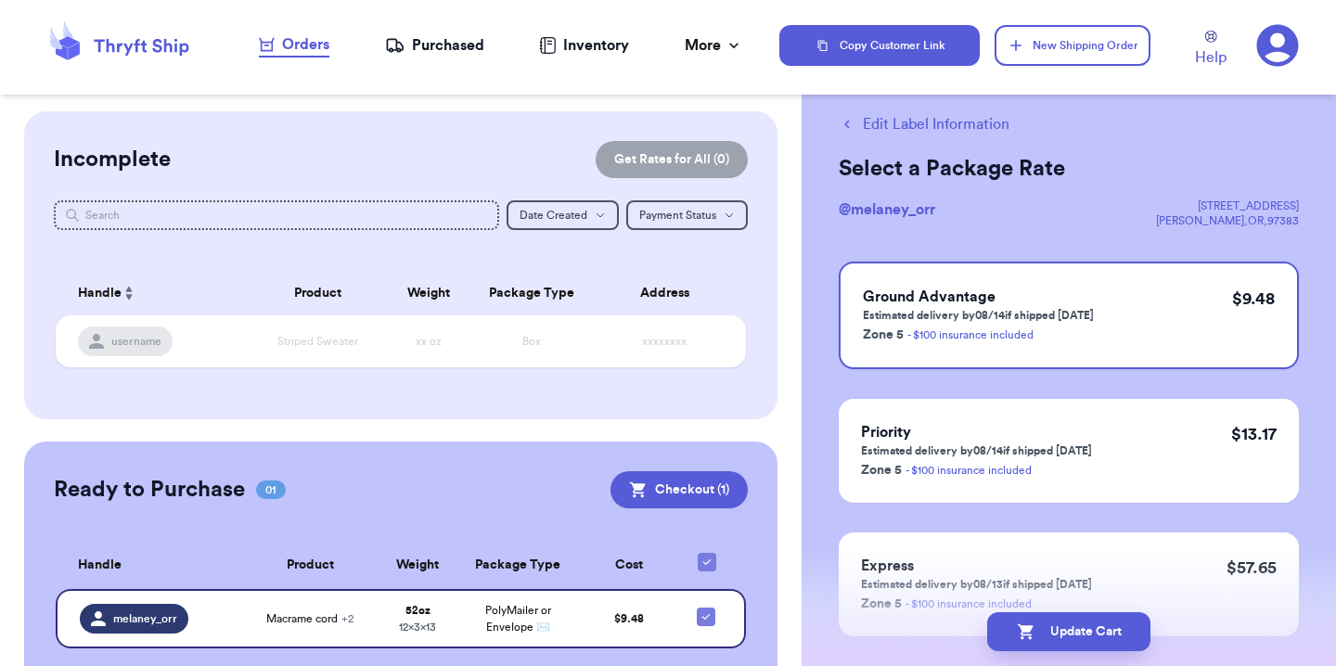
click at [925, 123] on button "Edit Label Information" at bounding box center [924, 124] width 171 height 22
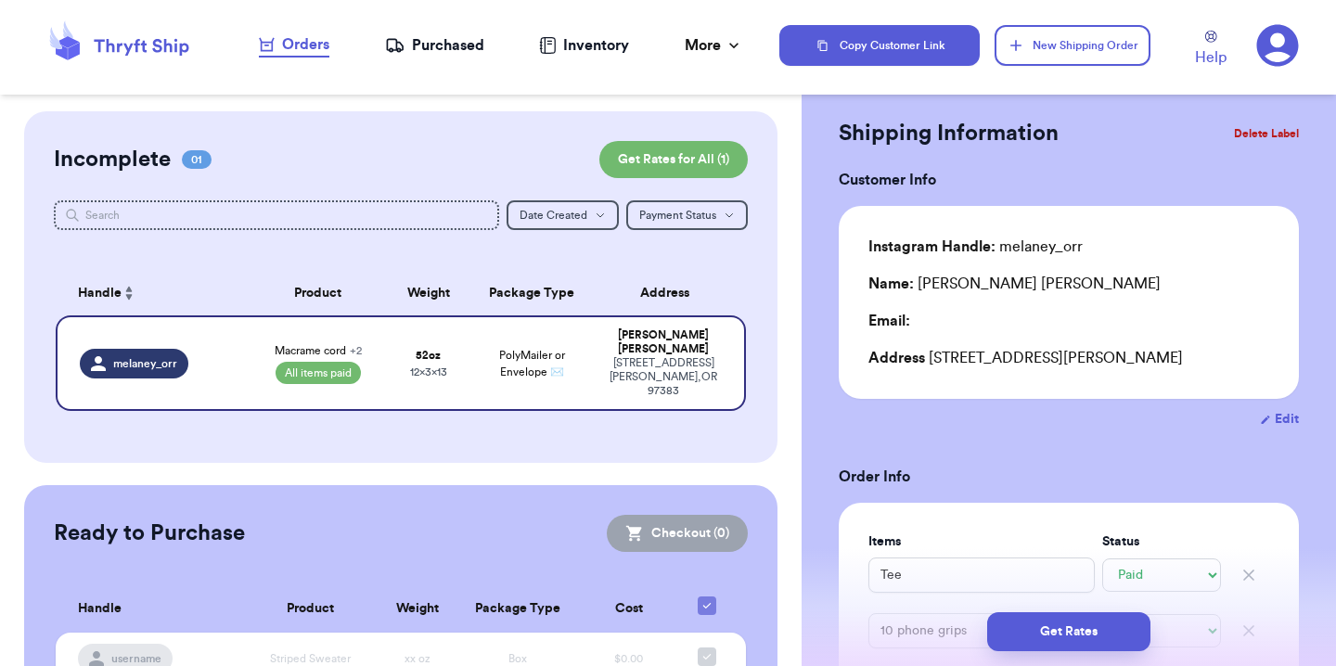
click at [1274, 419] on button "Edit" at bounding box center [1279, 419] width 39 height 19
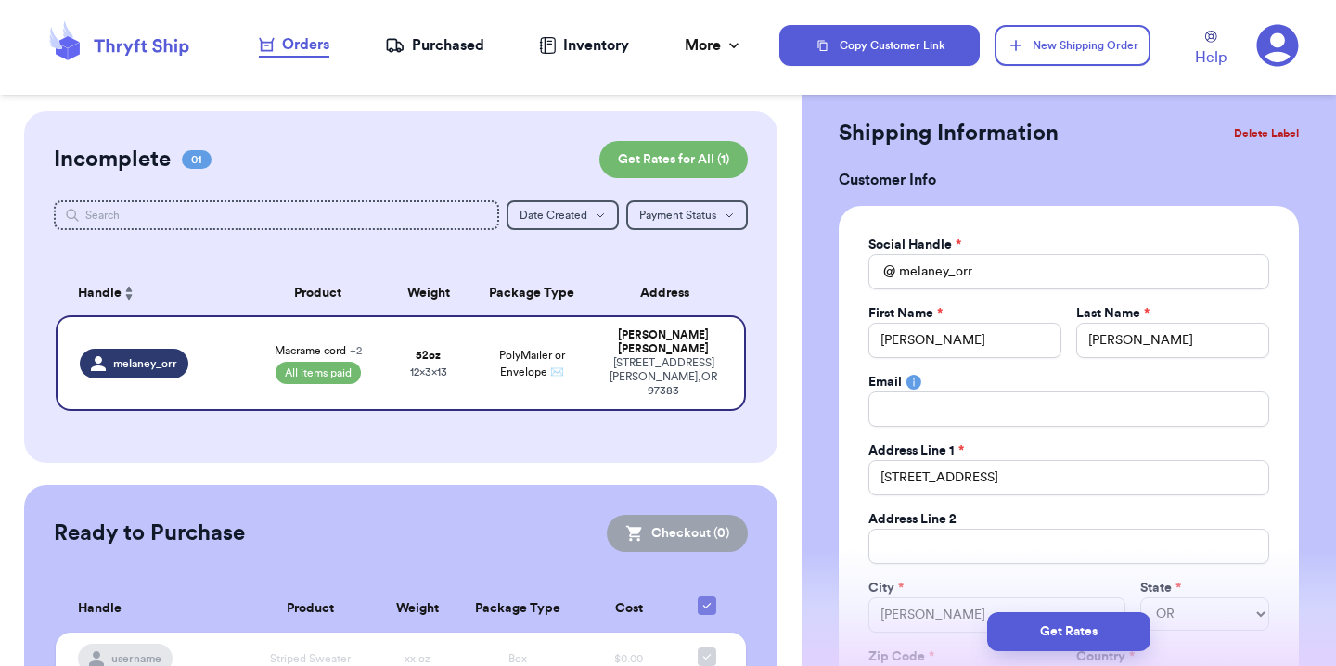
click at [1027, 442] on div "Address Line 1 *" at bounding box center [1068, 451] width 401 height 19
click at [1027, 416] on input "Total Amount Paid" at bounding box center [1068, 409] width 401 height 35
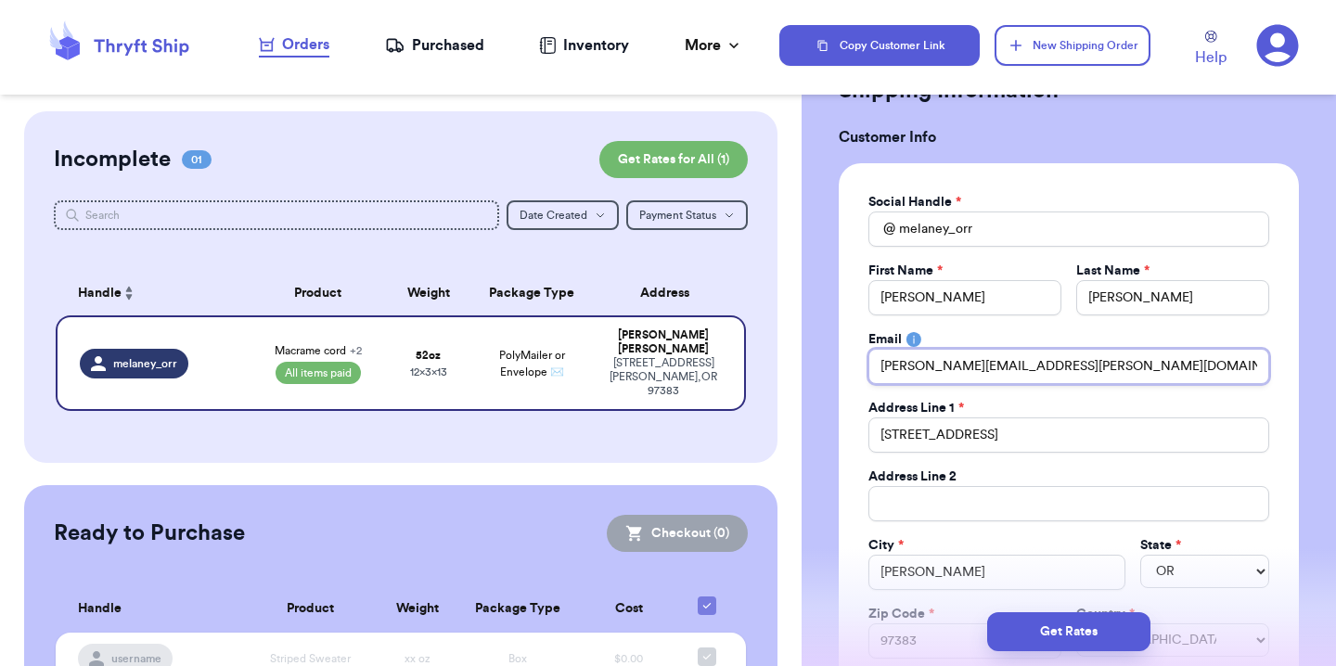
scroll to position [80, 0]
click at [1222, 415] on div "Address Line 1 *" at bounding box center [1068, 406] width 401 height 19
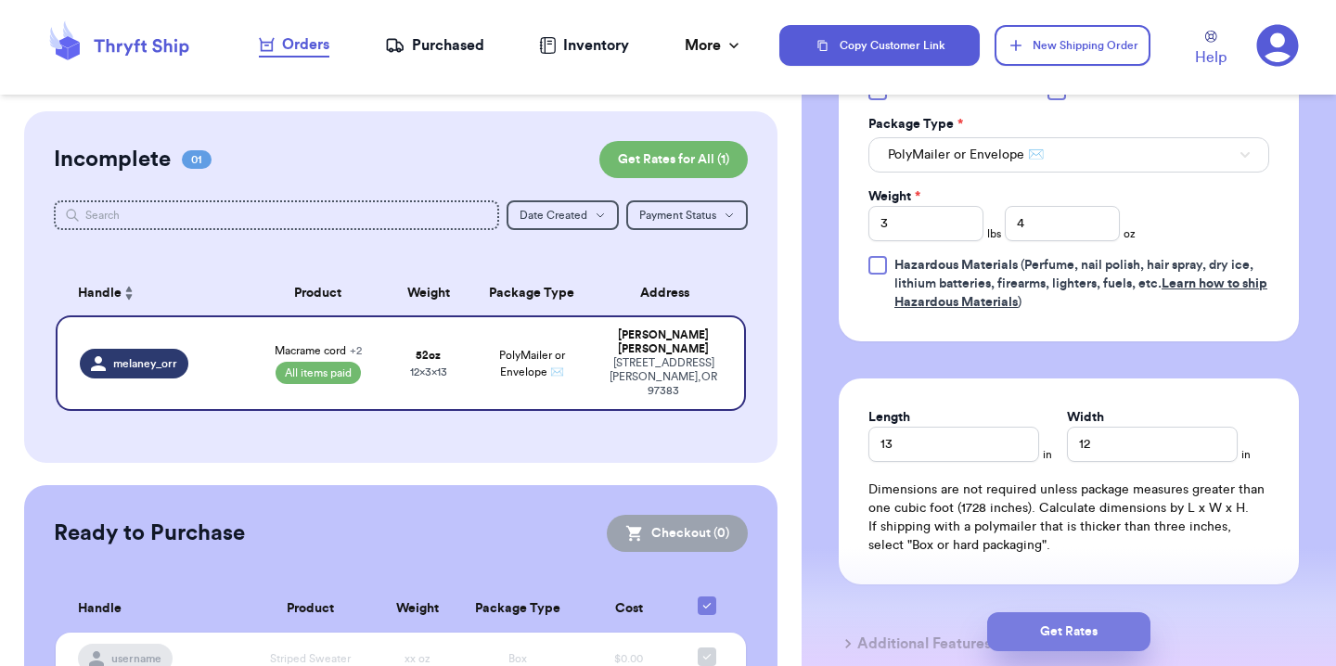
click at [1082, 629] on button "Get Rates" at bounding box center [1068, 631] width 163 height 39
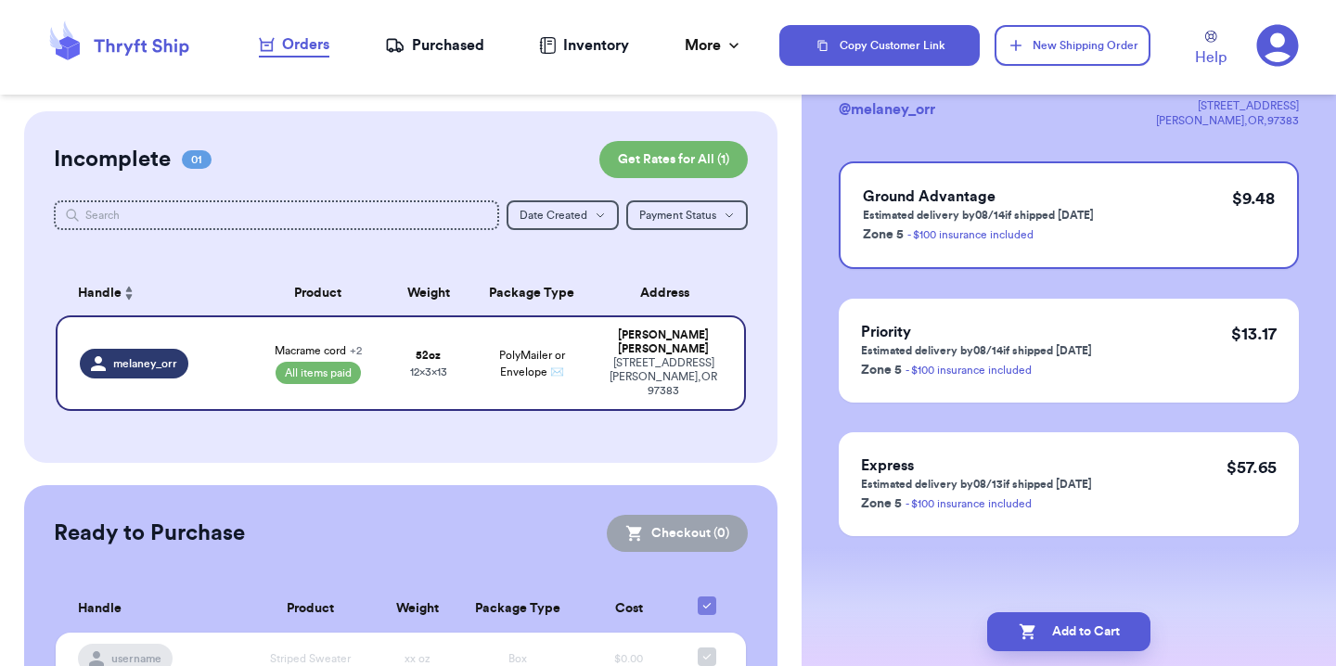
scroll to position [0, 0]
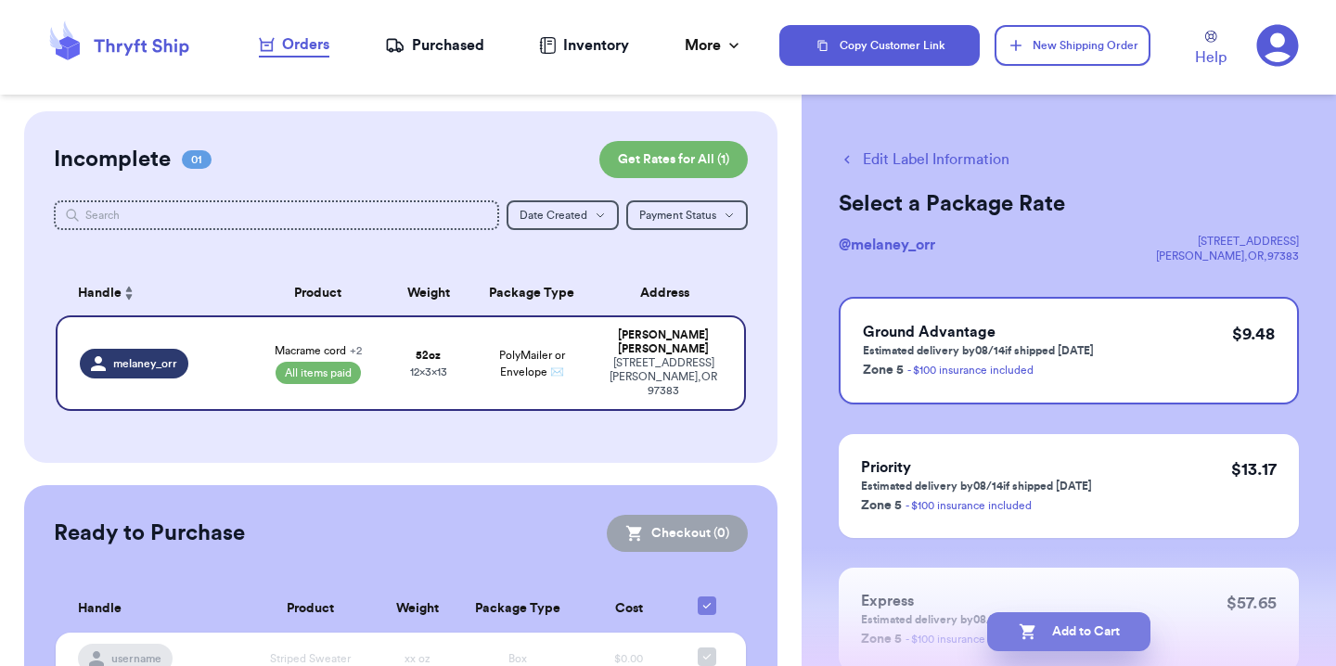
click at [1110, 635] on button "Add to Cart" at bounding box center [1068, 631] width 163 height 39
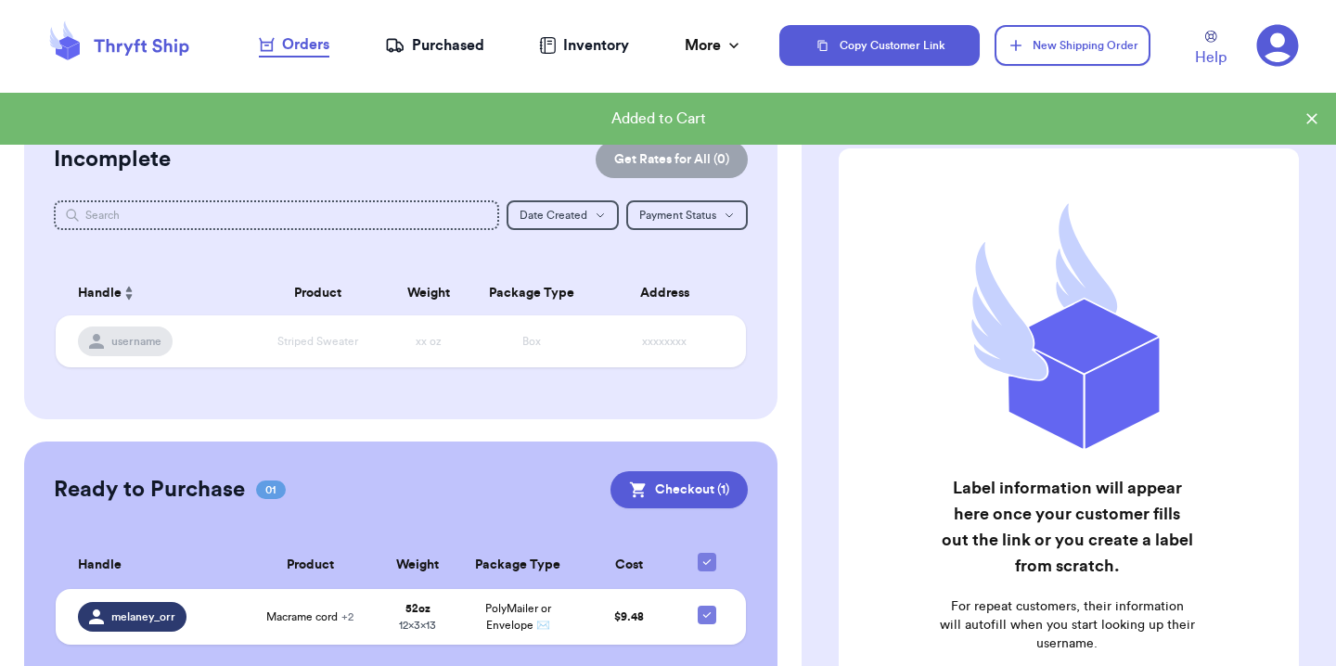
scroll to position [51, 0]
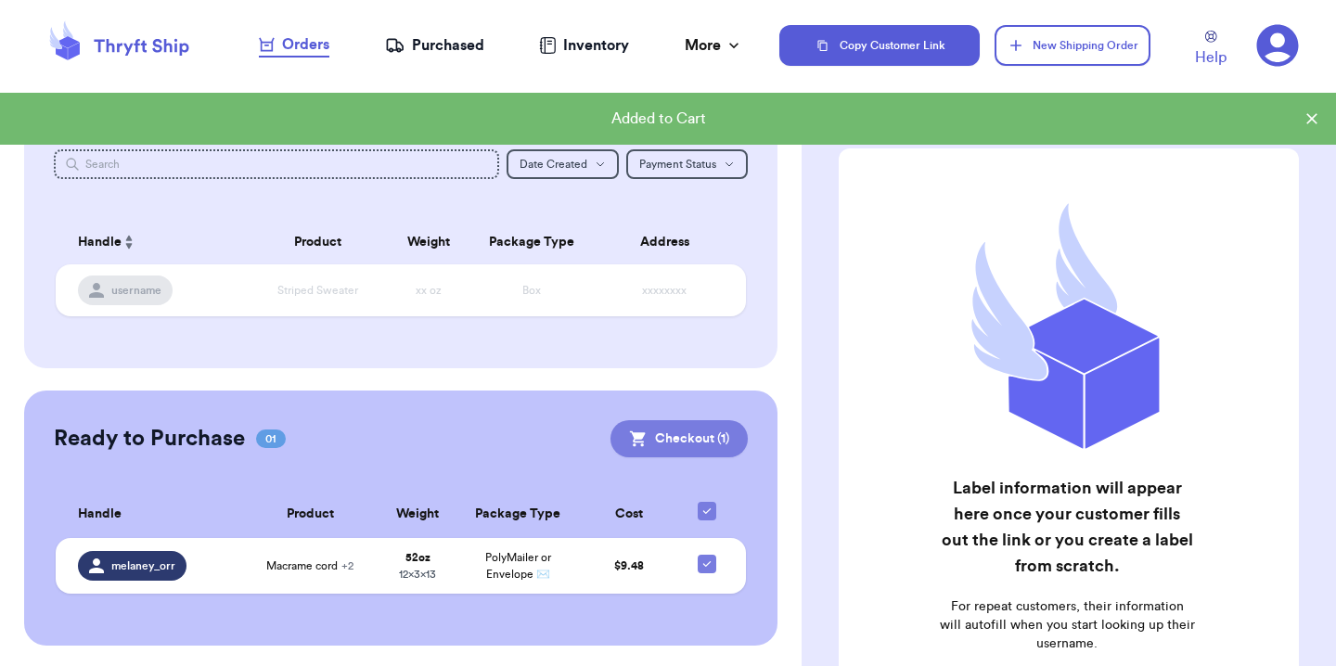
click at [659, 431] on button "Checkout ( 1 )" at bounding box center [678, 438] width 137 height 37
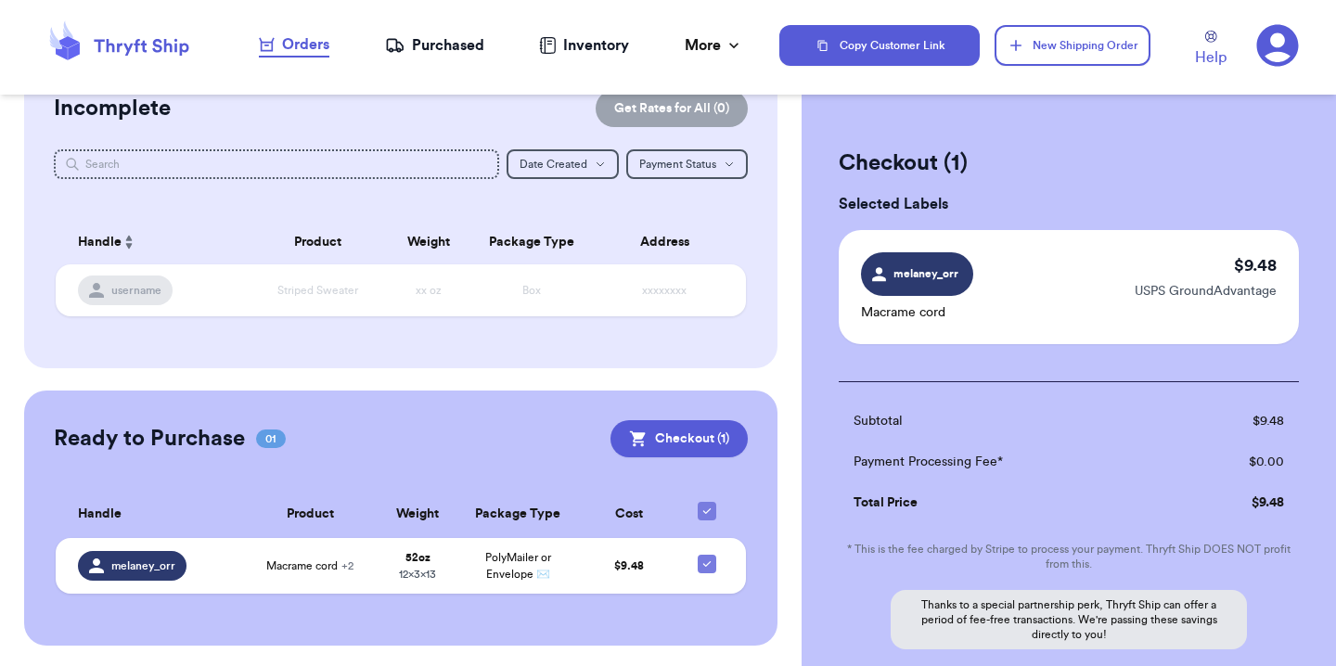
scroll to position [182, 0]
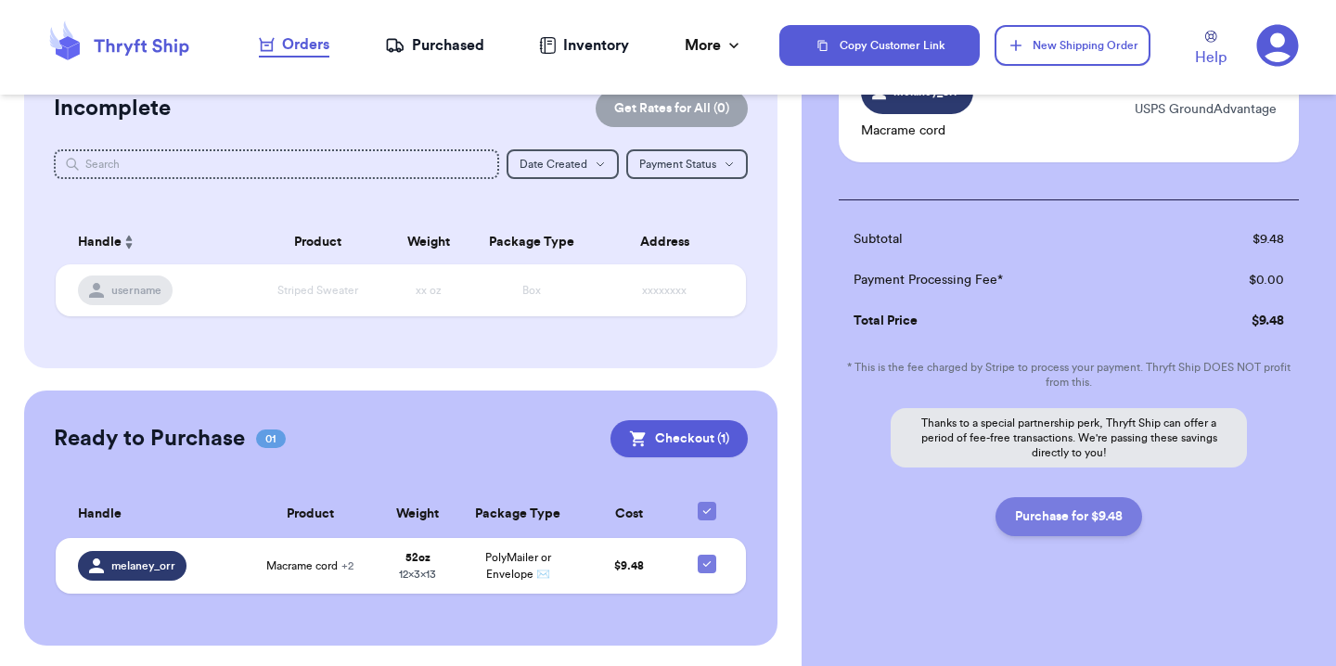
click at [1027, 523] on button "Purchase for $9.48" at bounding box center [1068, 516] width 147 height 39
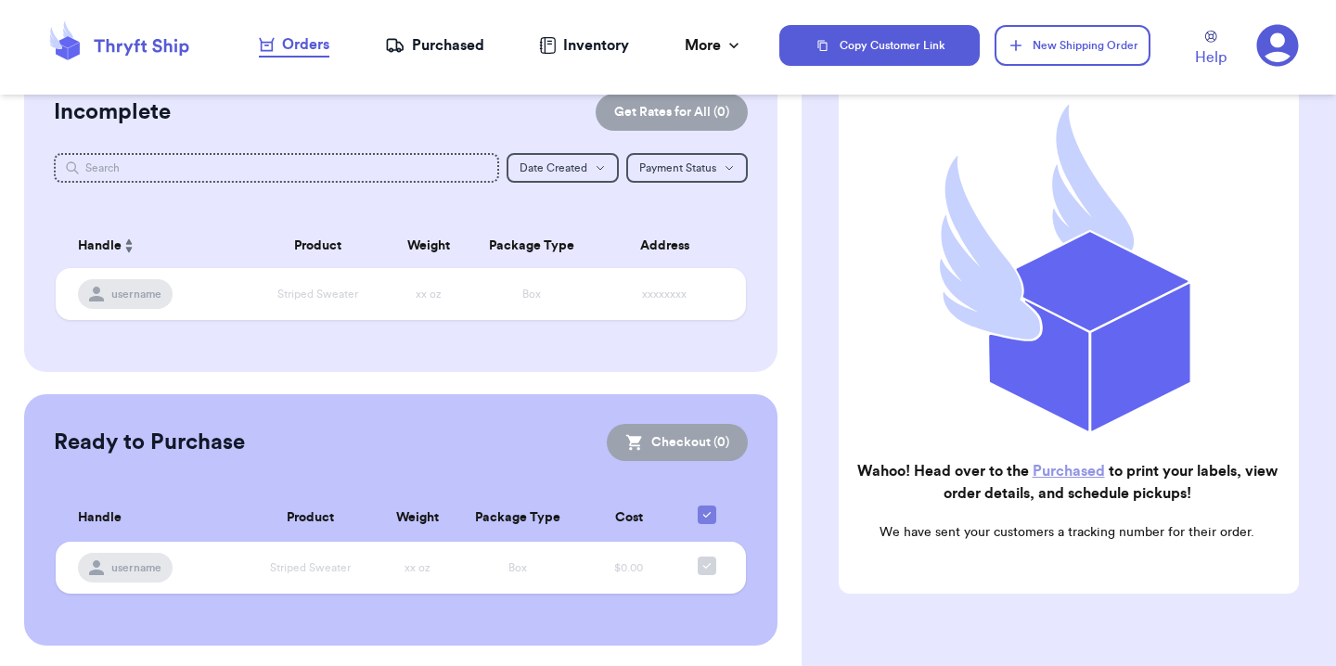
scroll to position [0, 0]
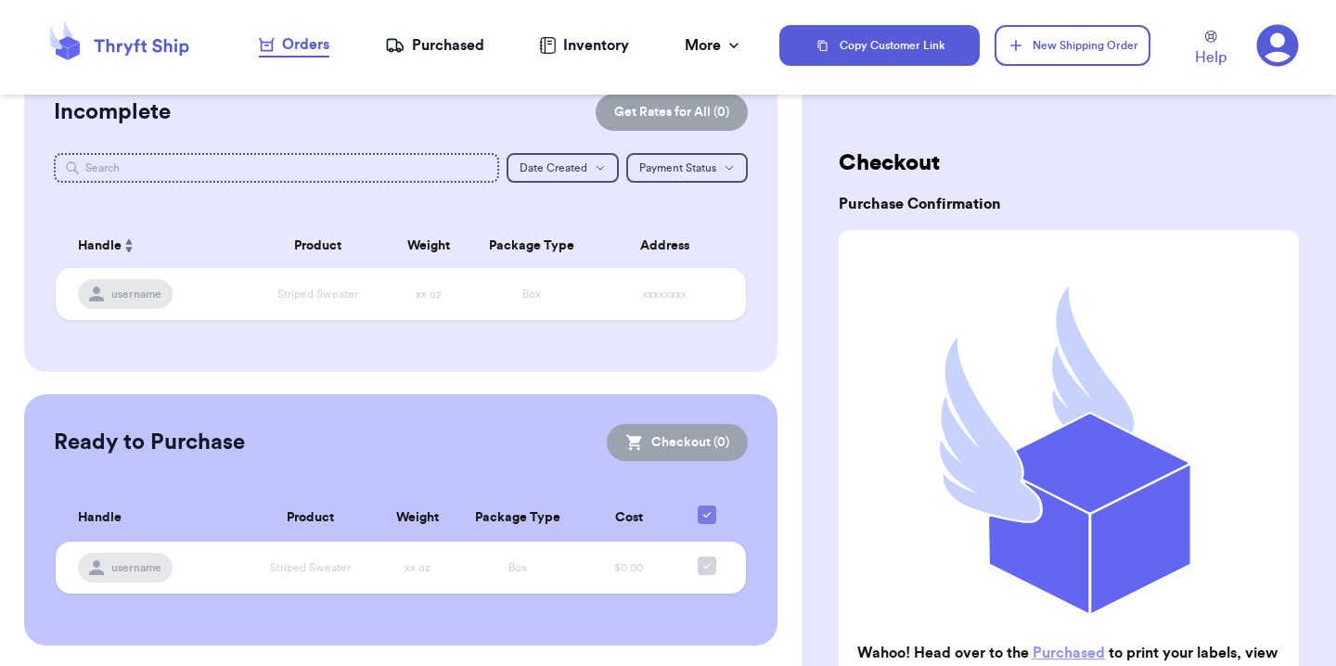
click at [407, 42] on div "Purchased" at bounding box center [434, 45] width 99 height 22
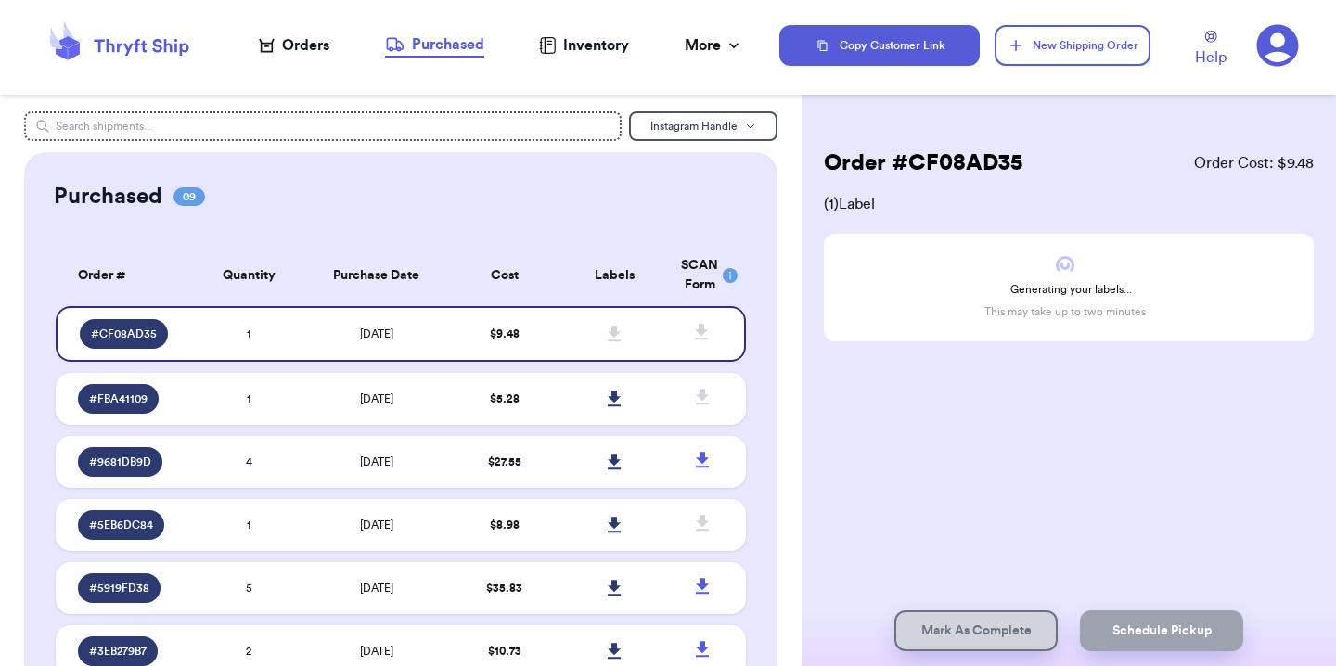
click at [772, 363] on div "Instagram Handle Purchased 09 Order # Qty Labels SCAN # CF08AD35 1 # FBA41109 1…" at bounding box center [401, 654] width 802 height 1087
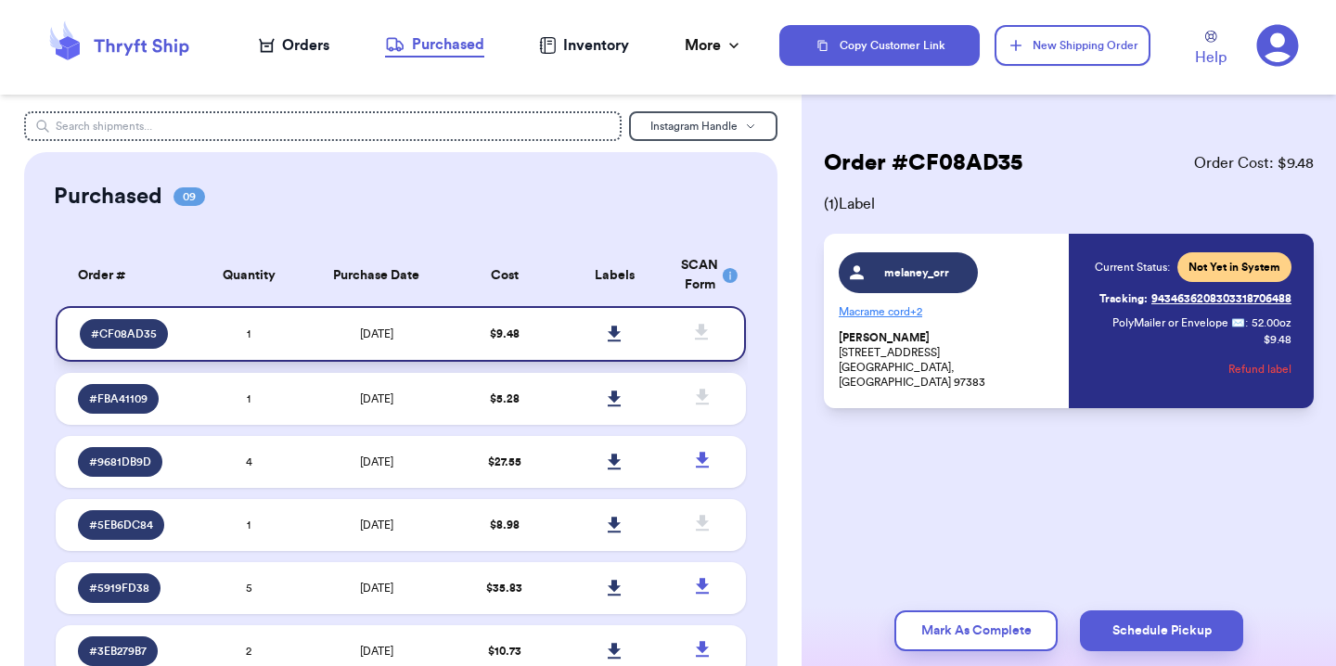
click at [595, 336] on link at bounding box center [615, 334] width 41 height 41
